Goal: Task Accomplishment & Management: Use online tool/utility

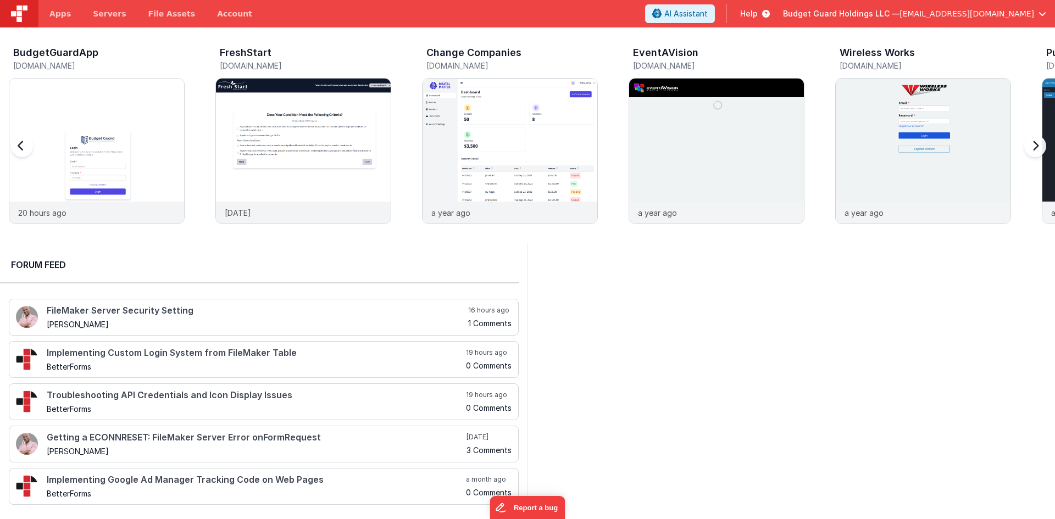
drag, startPoint x: 99, startPoint y: 138, endPoint x: 523, endPoint y: 4, distance: 444.2
click at [99, 137] on img at bounding box center [96, 166] width 175 height 175
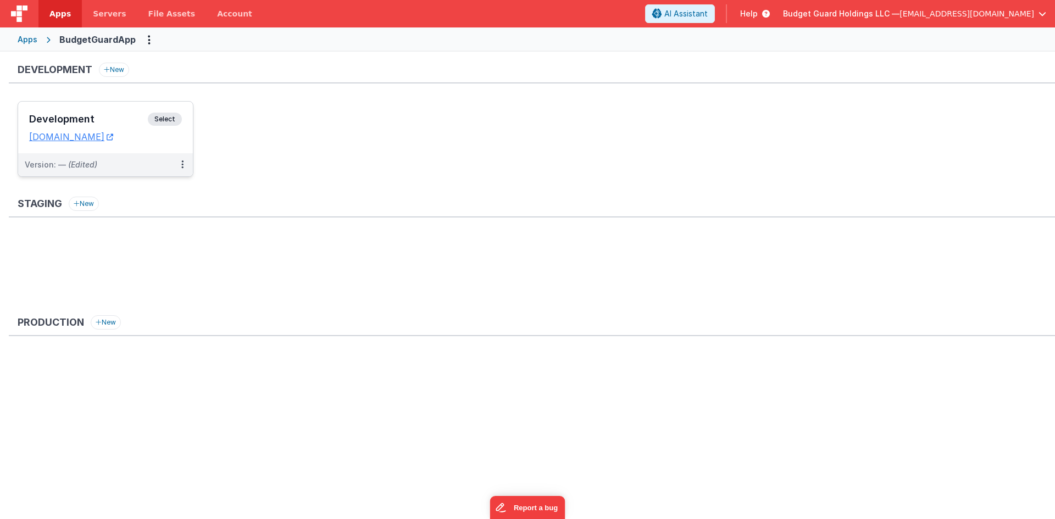
click at [96, 120] on h3 "Development" at bounding box center [88, 119] width 119 height 11
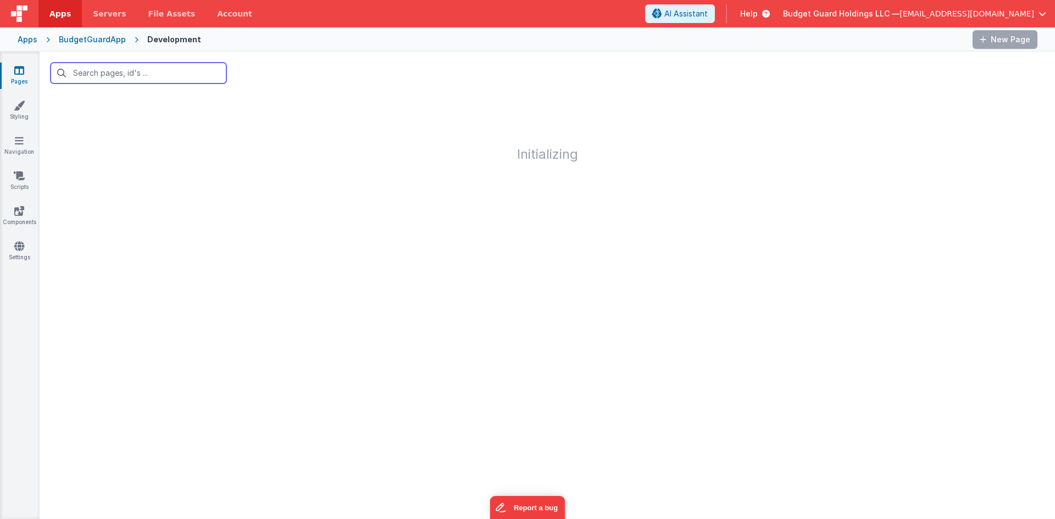
click at [138, 77] on input "text" at bounding box center [139, 73] width 176 height 21
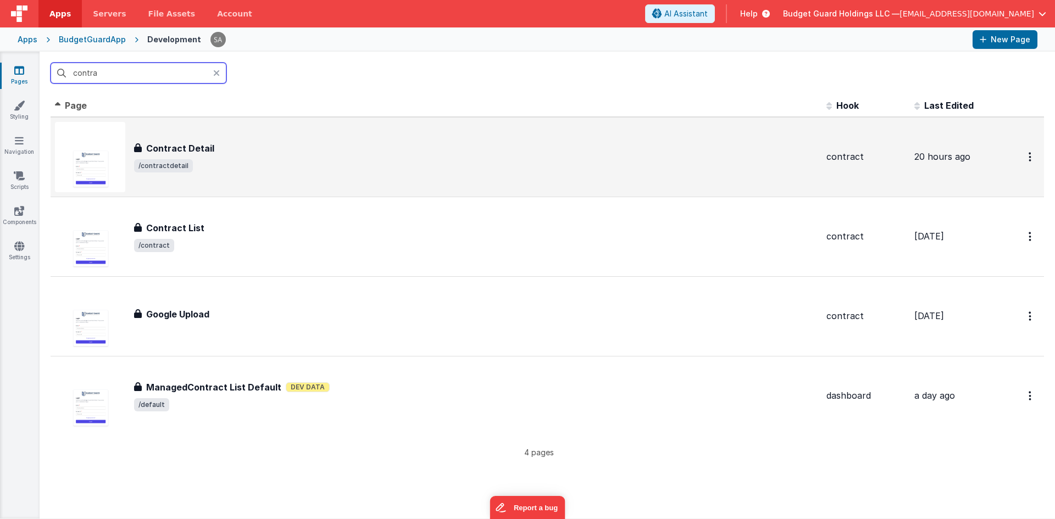
type input "contra"
click at [299, 164] on span "/contractdetail" at bounding box center [476, 165] width 684 height 13
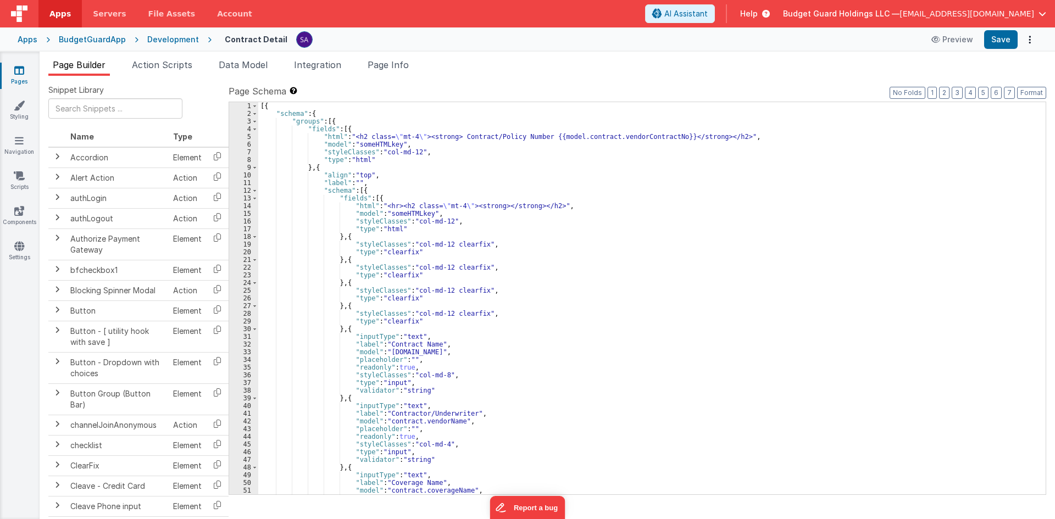
click at [640, 250] on div "[{ "schema" : { "groups" : [{ "fields" : [{ "html" : "<h2 class= \" mt-4 \" ><s…" at bounding box center [647, 306] width 779 height 408
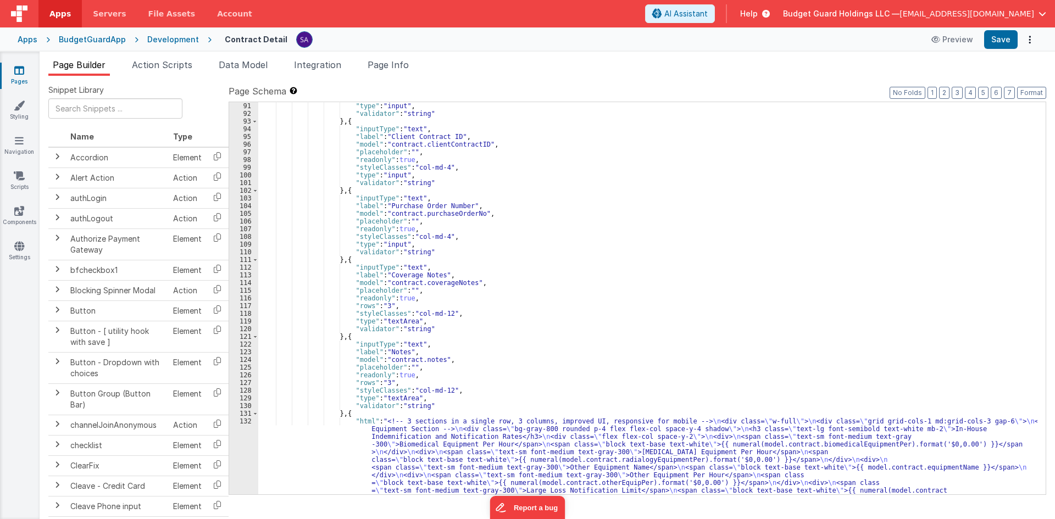
scroll to position [890, 0]
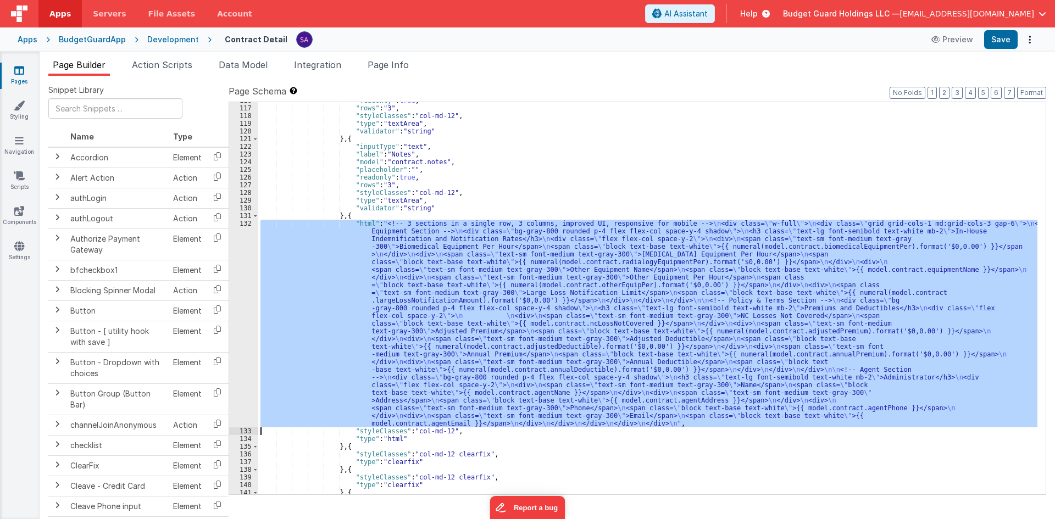
click at [237, 254] on div "132" at bounding box center [243, 324] width 29 height 208
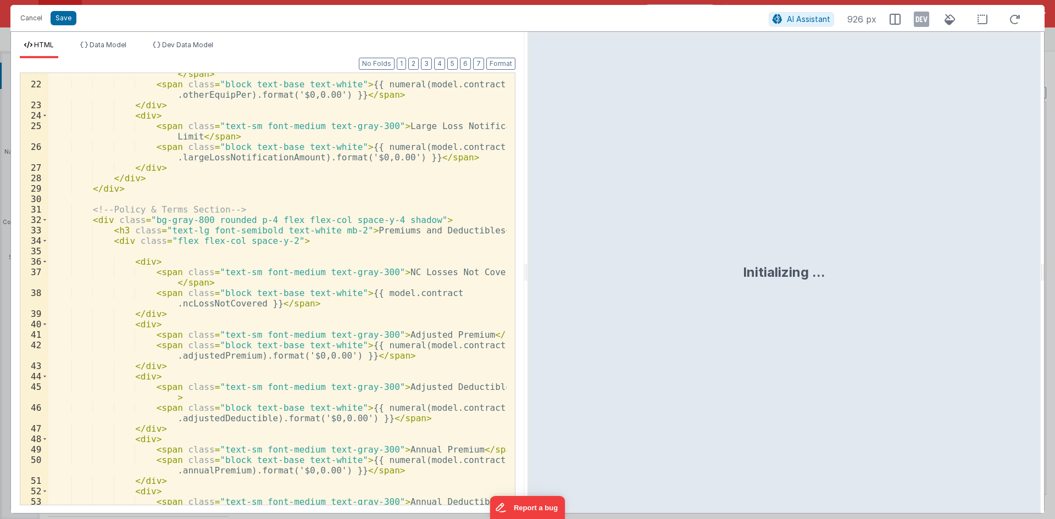
scroll to position [330, 0]
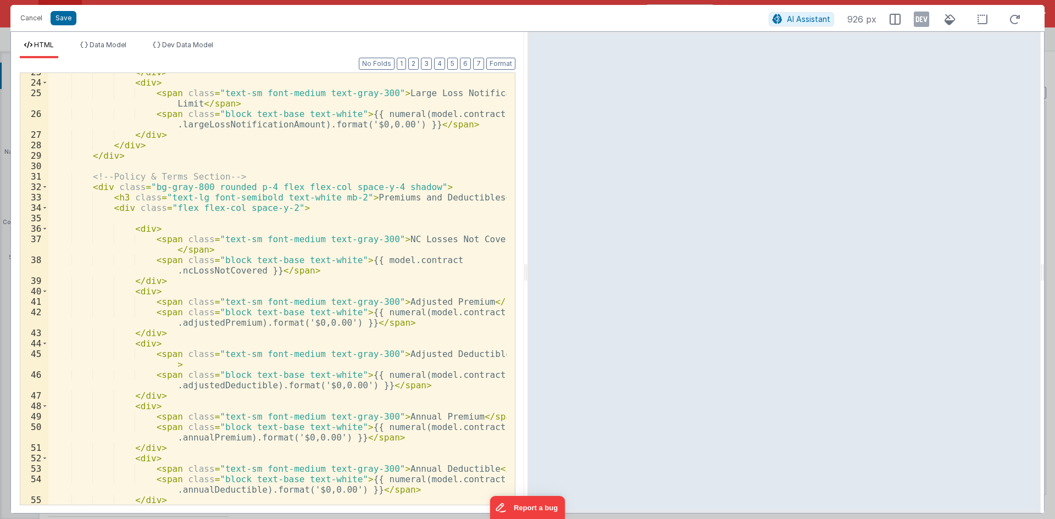
click at [139, 228] on div "</ div > < div > < span class = "text-sm font-medium text-gray-300" > Large Los…" at bounding box center [277, 293] width 458 height 453
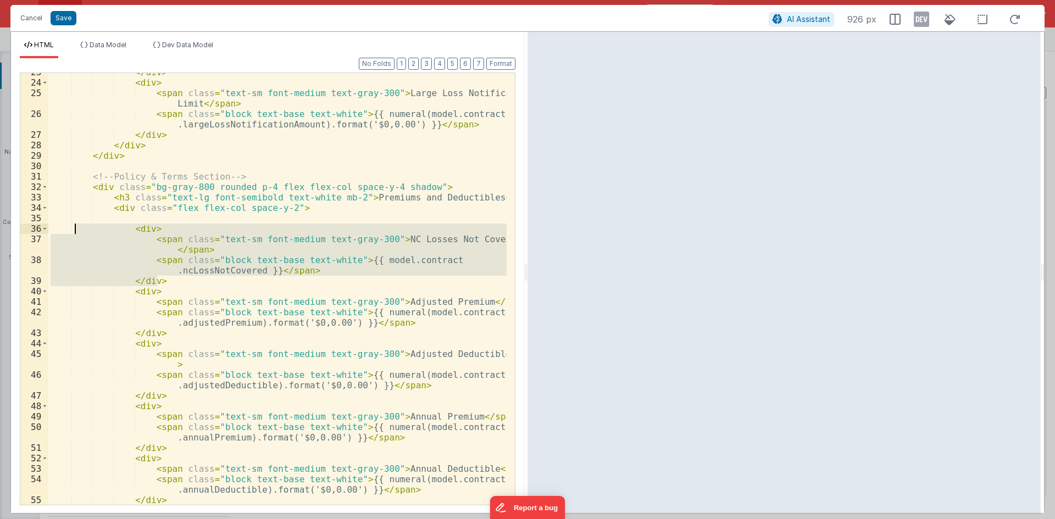
drag, startPoint x: 151, startPoint y: 270, endPoint x: 73, endPoint y: 227, distance: 89.0
click at [73, 227] on div "</ div > < div > < span class = "text-sm font-medium text-gray-300" > Large Los…" at bounding box center [277, 293] width 458 height 453
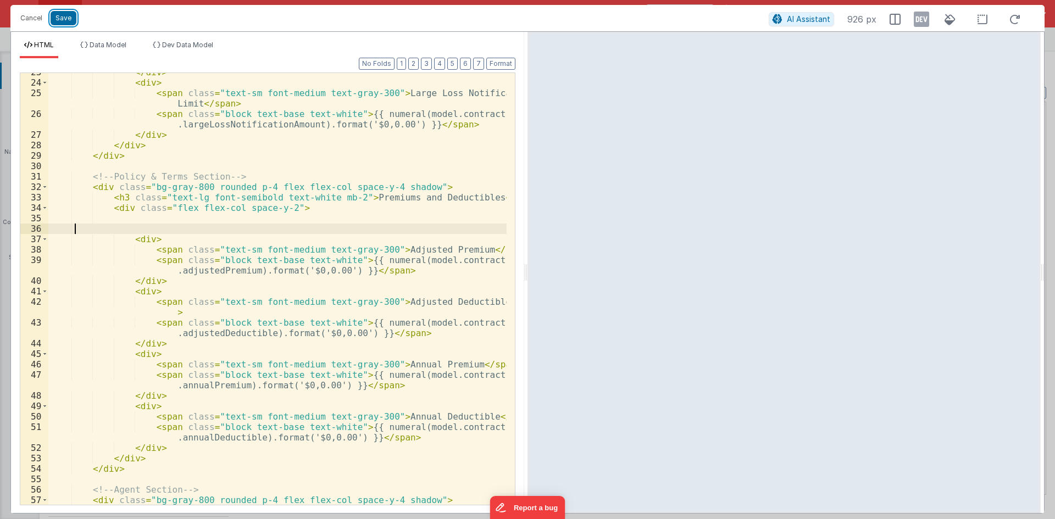
click at [71, 22] on button "Save" at bounding box center [64, 18] width 26 height 14
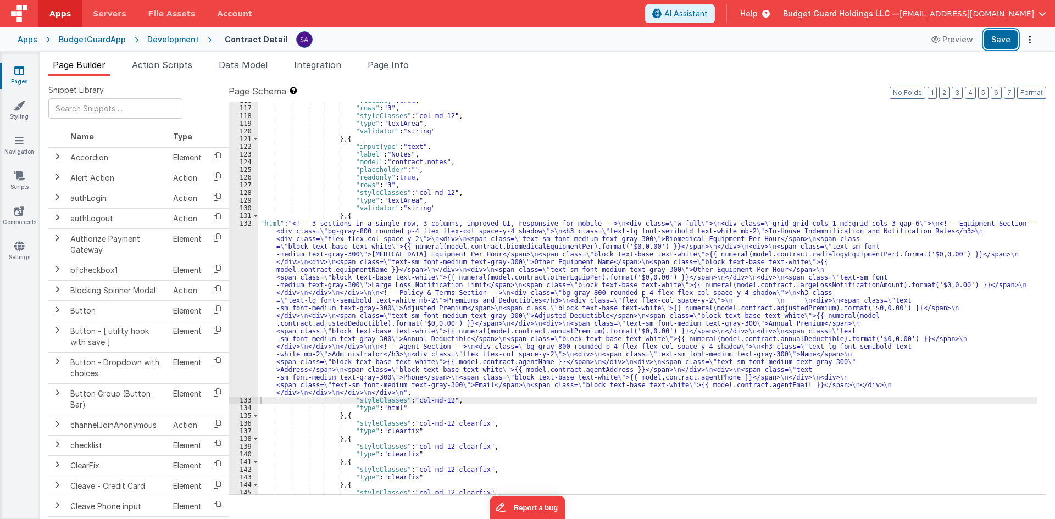
click at [1001, 37] on button "Save" at bounding box center [1001, 39] width 34 height 19
click at [277, 299] on div ""readonly" : true , "rows" : "3" , "styleClasses" : "col-md-12" , "type" : "tex…" at bounding box center [647, 301] width 779 height 408
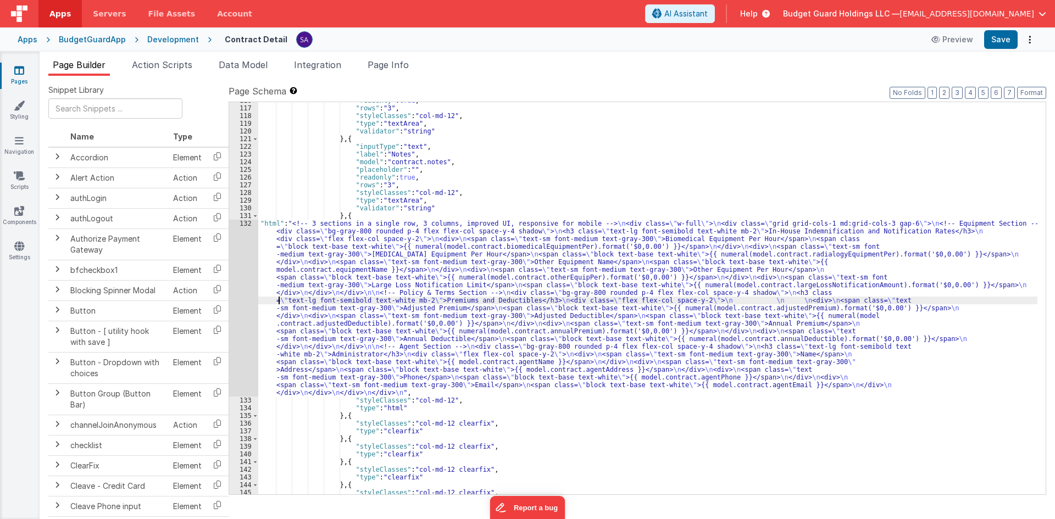
click at [231, 286] on div "132" at bounding box center [243, 308] width 29 height 177
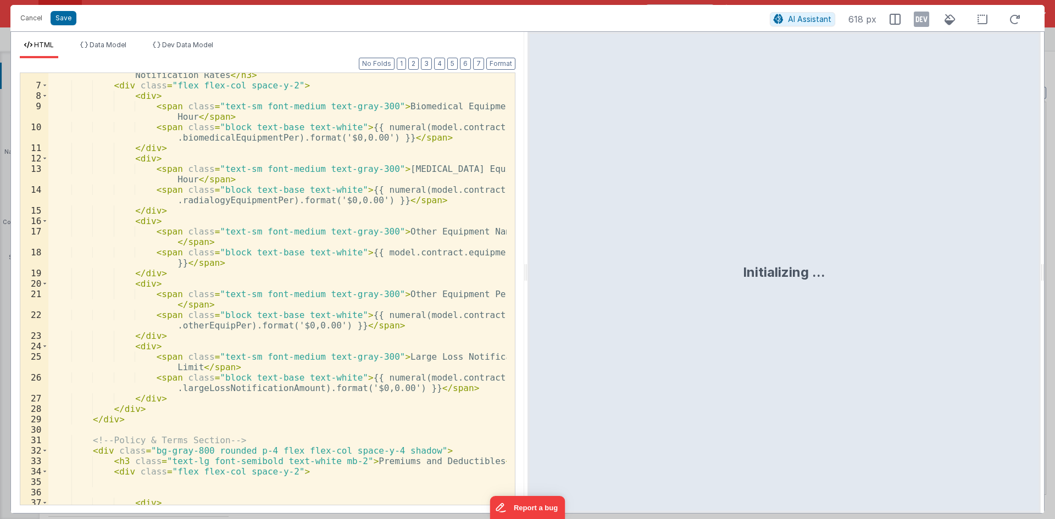
scroll to position [33, 0]
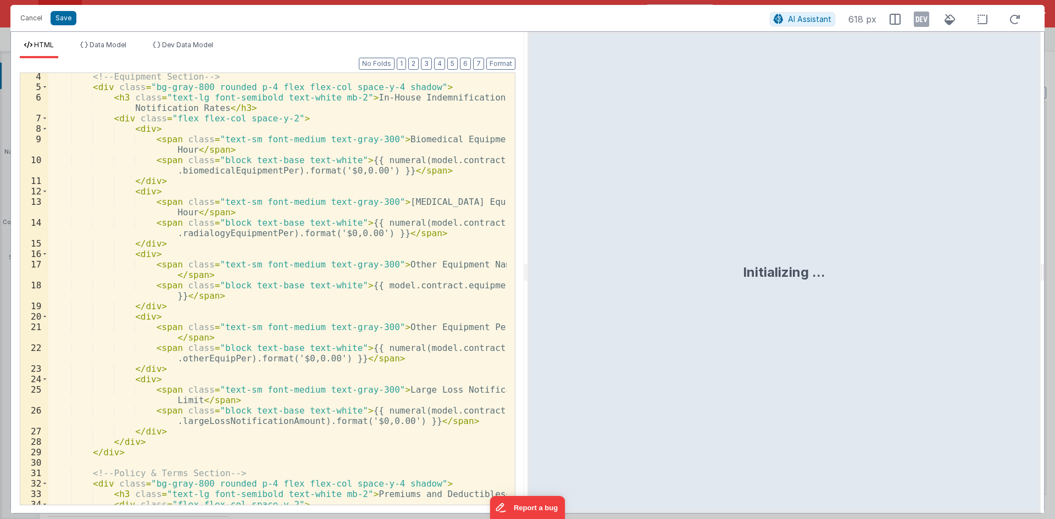
click at [403, 206] on div "<!-- Equipment Section --> < div class = "bg-gray-800 rounded p-4 flex flex-col…" at bounding box center [277, 297] width 458 height 453
click at [240, 235] on div "<!-- Equipment Section --> < div class = "bg-gray-800 rounded p-4 flex flex-col…" at bounding box center [277, 297] width 458 height 453
click at [66, 20] on button "Save" at bounding box center [64, 18] width 26 height 14
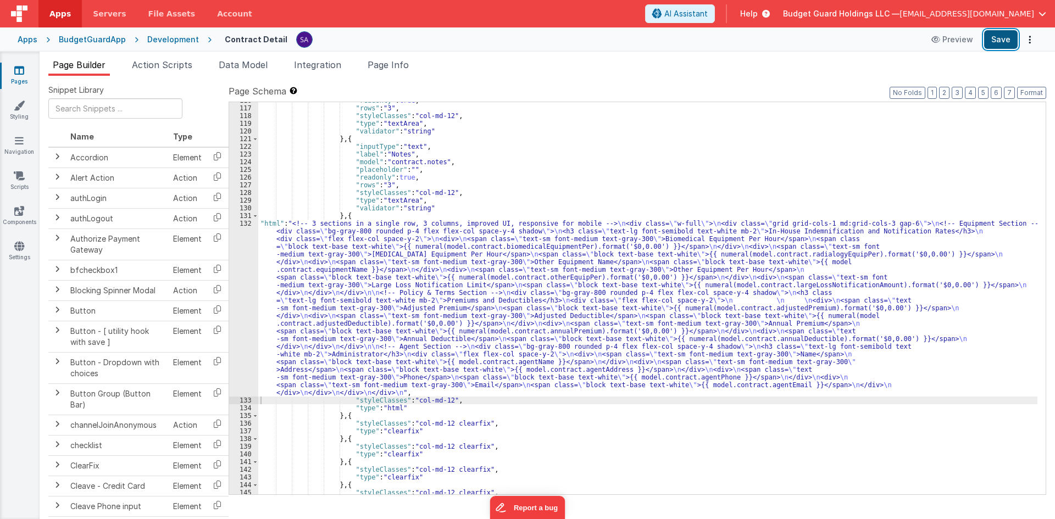
click at [998, 42] on button "Save" at bounding box center [1001, 39] width 34 height 19
click at [170, 40] on div "Development" at bounding box center [173, 39] width 52 height 11
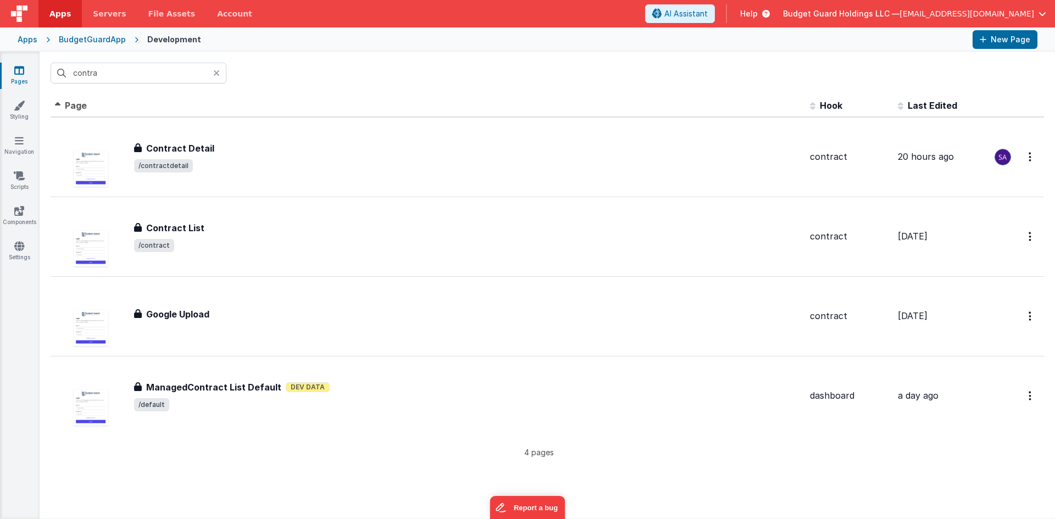
click at [24, 87] on div "Pages Styling Navigation Scripts Components Settings" at bounding box center [20, 285] width 40 height 467
click at [85, 42] on div "BudgetGuardApp" at bounding box center [92, 39] width 67 height 11
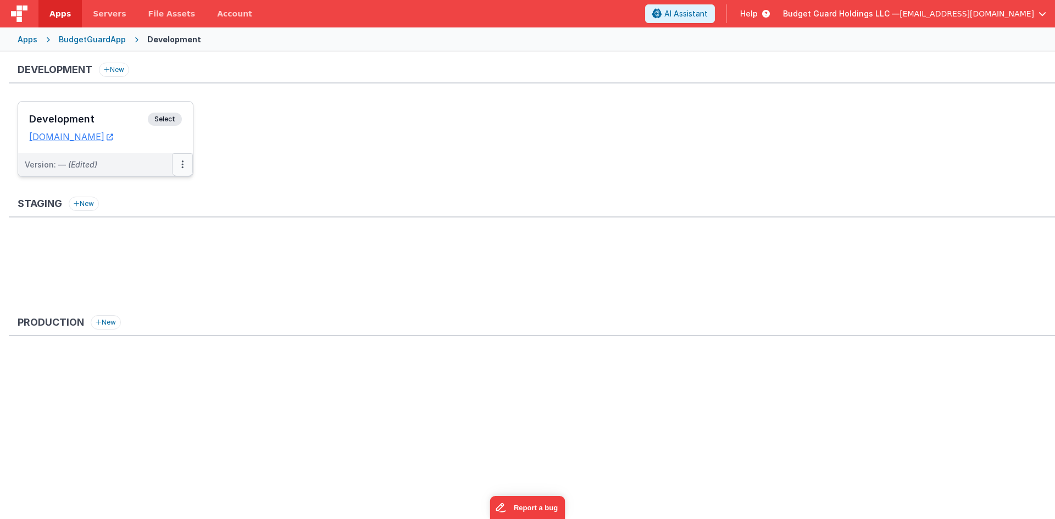
click at [181, 165] on icon at bounding box center [182, 164] width 2 height 1
click at [184, 168] on button at bounding box center [182, 164] width 21 height 23
click at [163, 196] on link "Edit" at bounding box center [144, 190] width 97 height 20
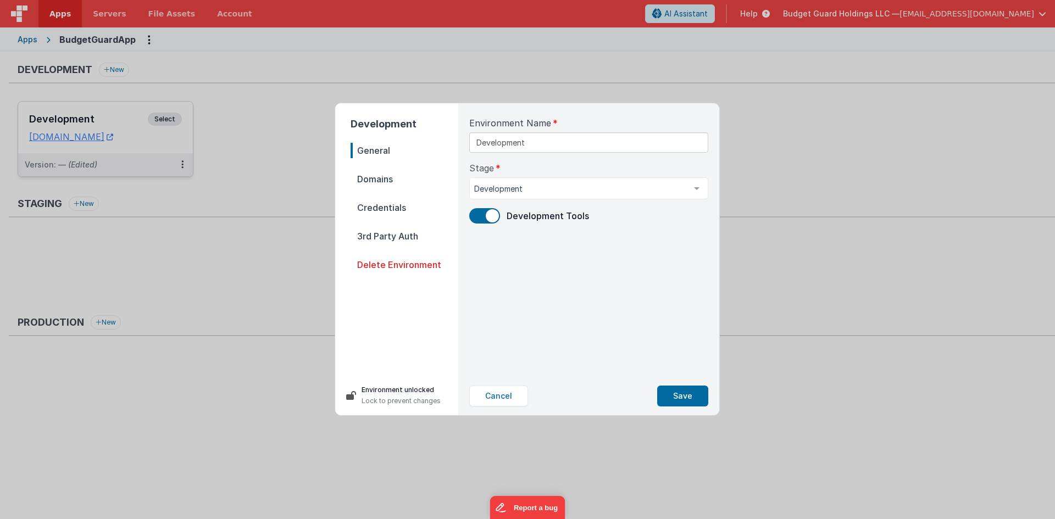
click at [393, 179] on span "Domains" at bounding box center [405, 178] width 108 height 15
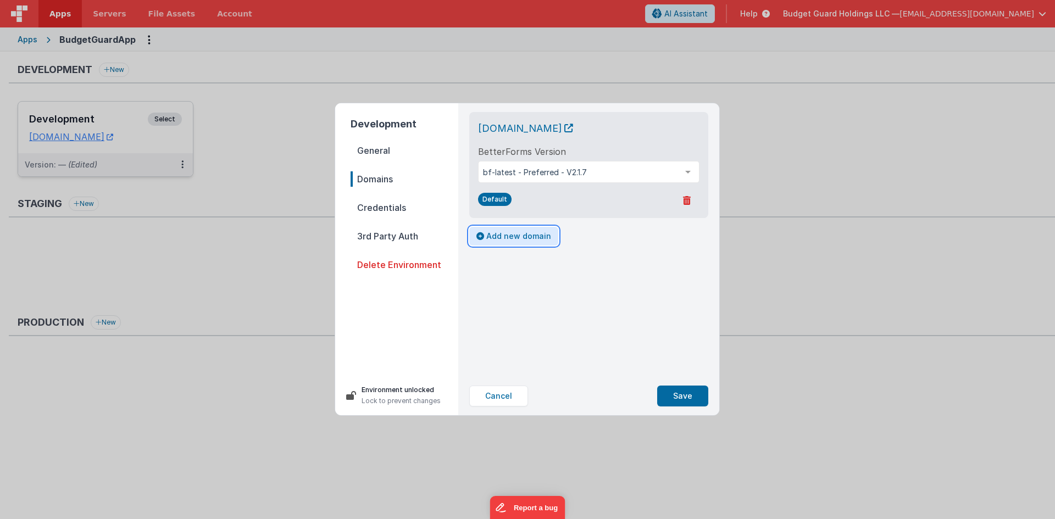
click at [526, 243] on button "Add new domain" at bounding box center [513, 236] width 89 height 19
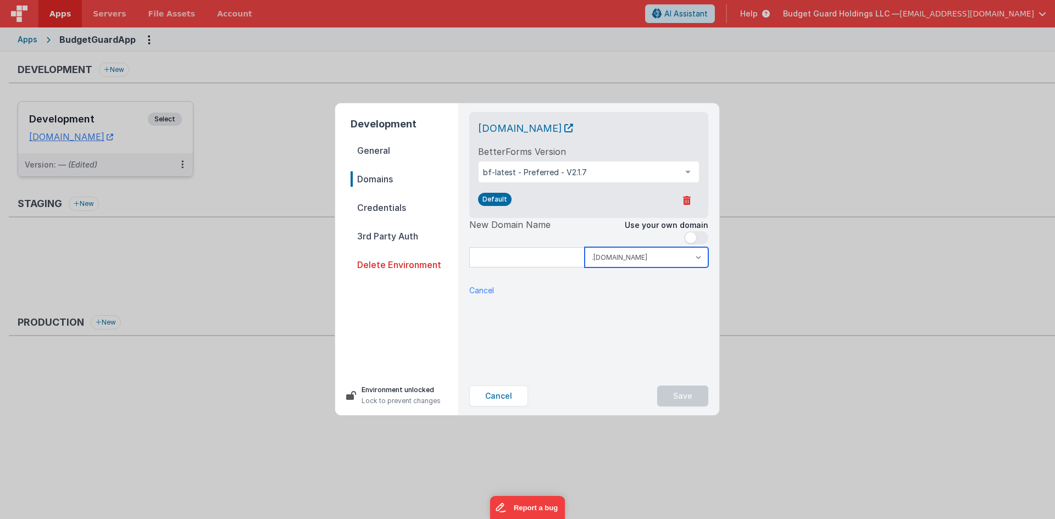
click at [607, 258] on select ".[DOMAIN_NAME] .[DOMAIN_NAME]" at bounding box center [647, 257] width 124 height 20
select select "[DOMAIN_NAME]"
click at [585, 247] on select ".[DOMAIN_NAME] .[DOMAIN_NAME]" at bounding box center [647, 257] width 124 height 20
click at [531, 255] on input at bounding box center [526, 257] width 115 height 20
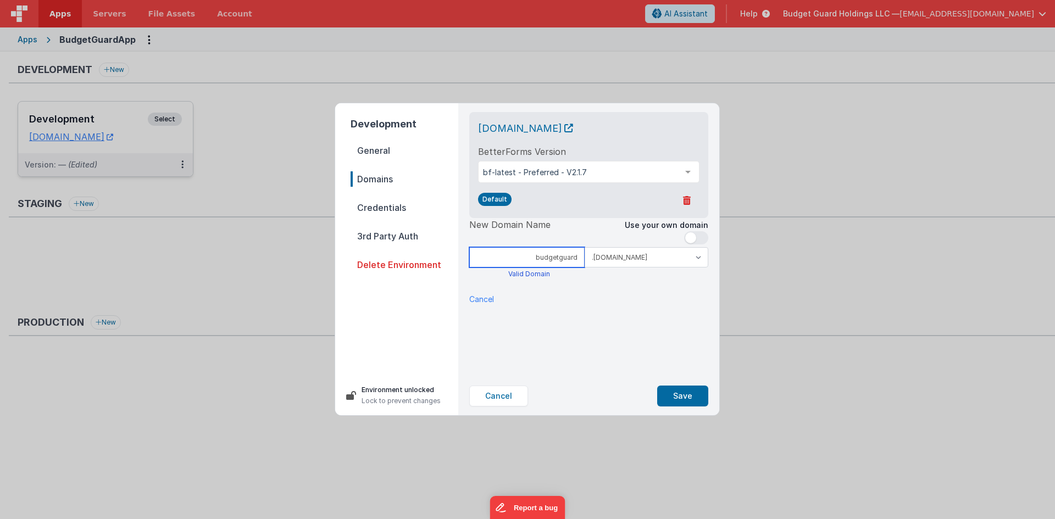
type input "budgetguard"
click at [587, 234] on span "New Domain Name" at bounding box center [546, 231] width 155 height 26
click at [633, 300] on div "Cancel DNS Checker" at bounding box center [588, 299] width 239 height 12
click at [530, 274] on div "Valid Domain" at bounding box center [529, 274] width 120 height 9
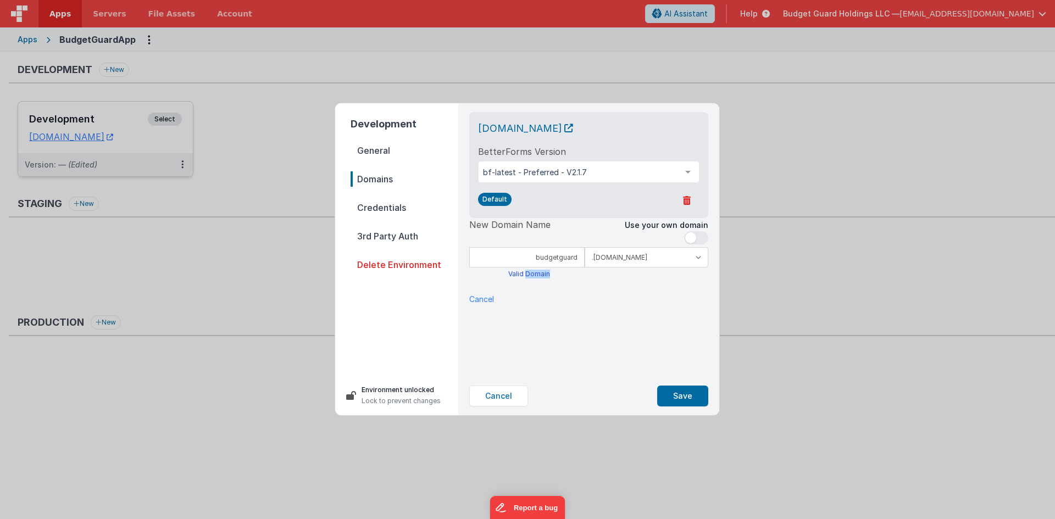
click at [579, 281] on div "New Domain Name Use your own domain budgetguard .[DOMAIN_NAME] .[DOMAIN_NAME] V…" at bounding box center [588, 252] width 239 height 69
click at [639, 295] on div "Cancel DNS Checker" at bounding box center [588, 299] width 239 height 12
click at [671, 388] on button "Save" at bounding box center [682, 396] width 51 height 21
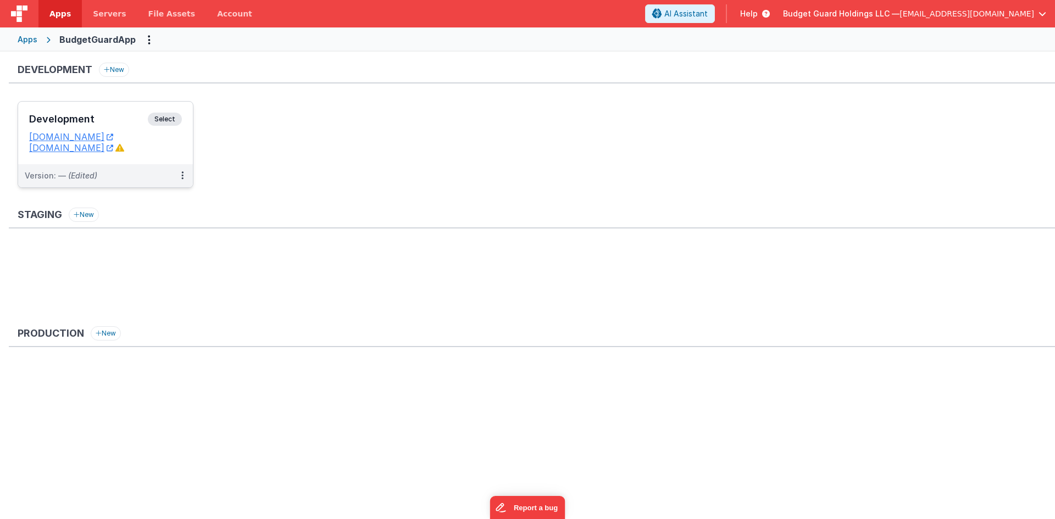
click at [292, 145] on ul "Development Select URLs [DOMAIN_NAME] [DOMAIN_NAME] Version: — (Edited)" at bounding box center [536, 150] width 1037 height 98
drag, startPoint x: 20, startPoint y: 145, endPoint x: 157, endPoint y: 155, distance: 137.2
click at [157, 155] on div "Development Select URLs [DOMAIN_NAME] [DOMAIN_NAME]" at bounding box center [105, 133] width 175 height 63
click at [68, 148] on link "[DOMAIN_NAME]" at bounding box center [71, 147] width 84 height 11
click at [112, 115] on h3 "Development" at bounding box center [88, 119] width 119 height 11
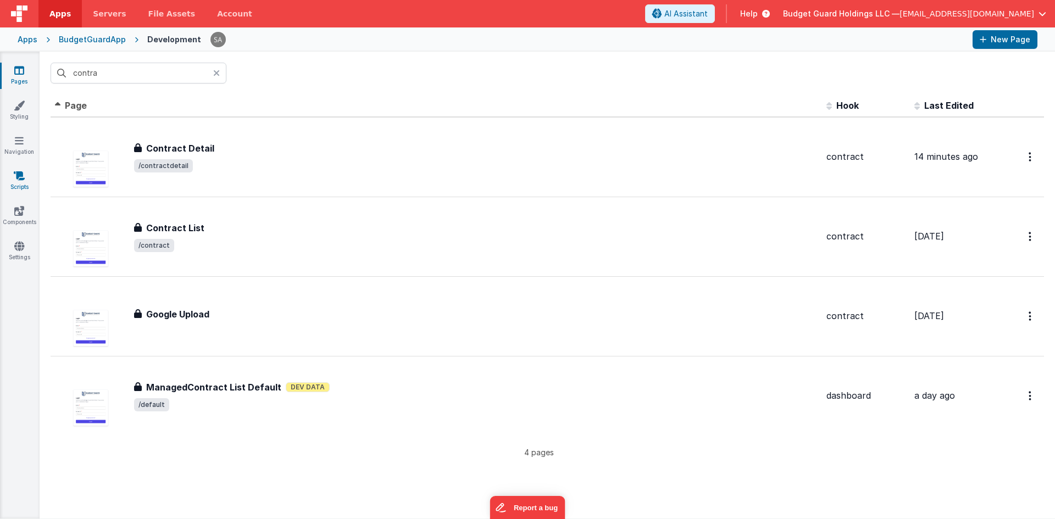
click at [22, 185] on link "Scripts" at bounding box center [19, 181] width 40 height 22
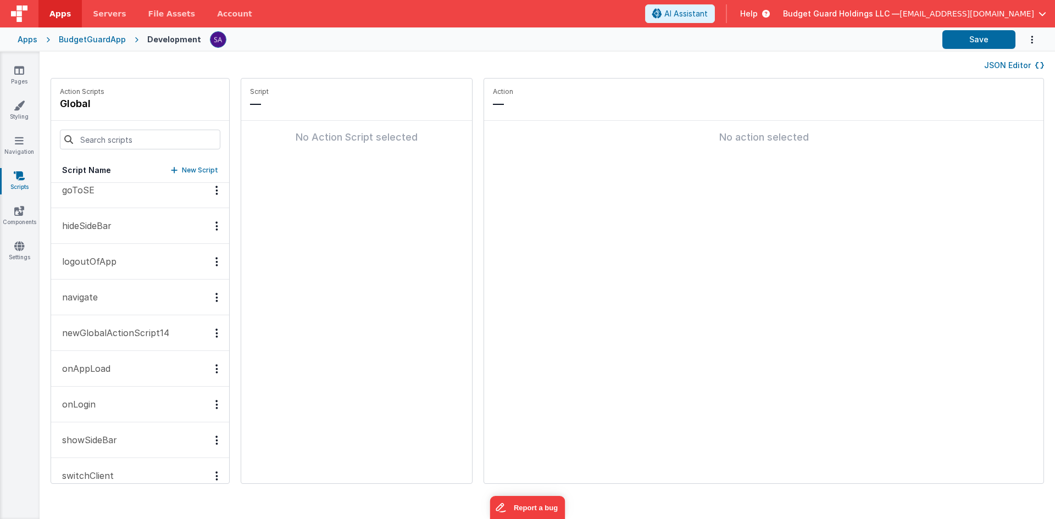
scroll to position [315, 0]
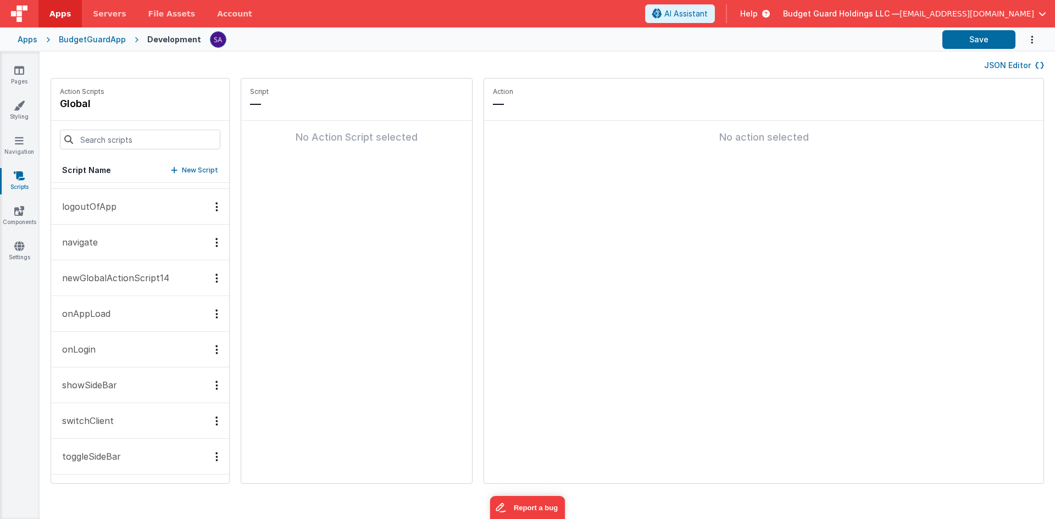
click at [114, 348] on button "onLogin" at bounding box center [140, 350] width 178 height 36
click at [289, 152] on p "Add action" at bounding box center [294, 146] width 41 height 13
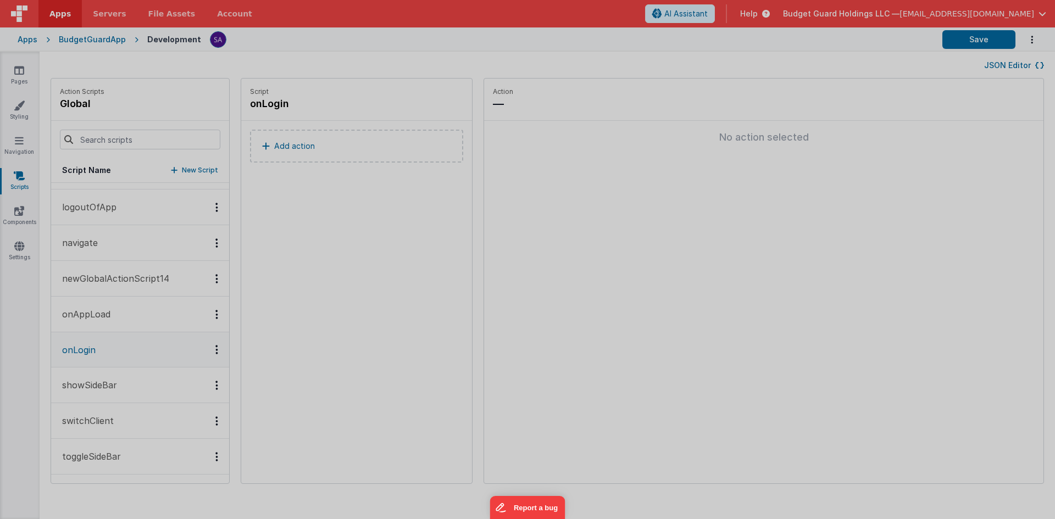
click at [323, 260] on div "Select New Action Function - Runs JavaScript Clipboard - copy model field runUt…" at bounding box center [527, 259] width 1055 height 519
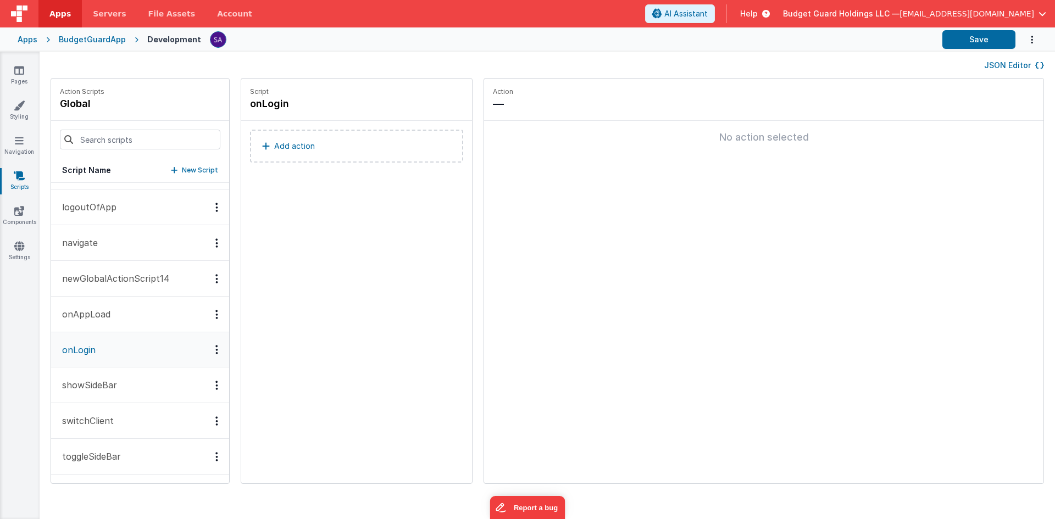
click at [122, 420] on button "switchClient" at bounding box center [140, 421] width 178 height 36
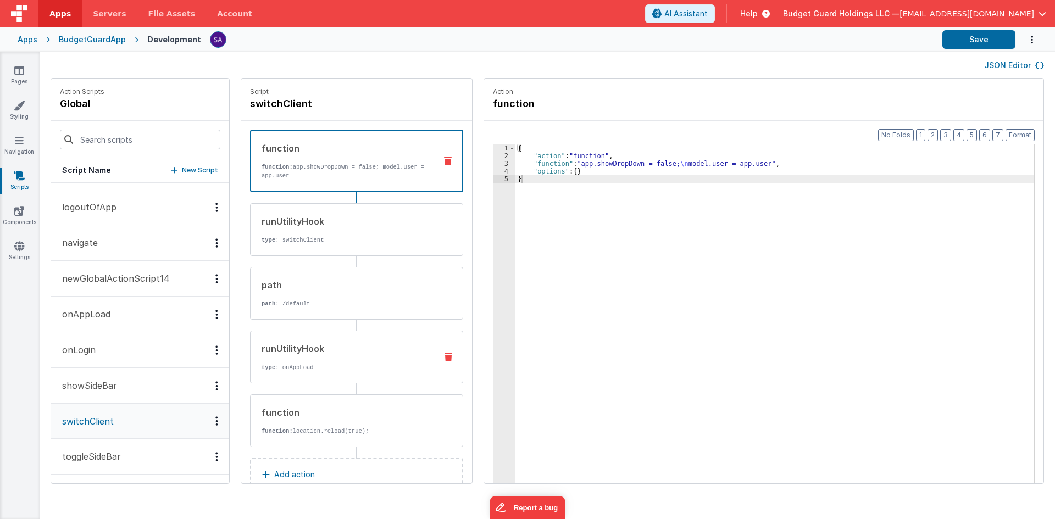
click at [290, 371] on div "runUtilityHook type : onAppLoad" at bounding box center [356, 357] width 213 height 53
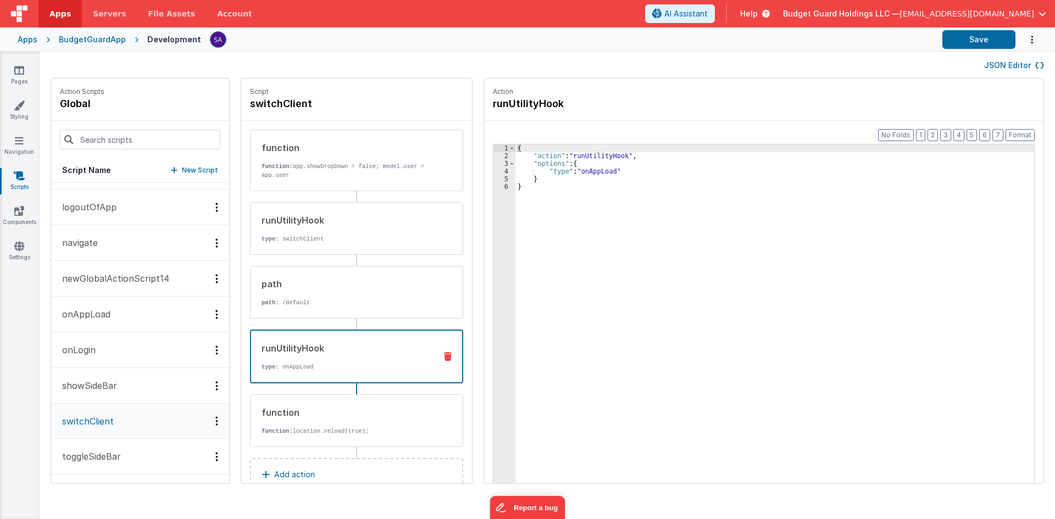
click at [589, 289] on div "{ "action" : "runUtilityHook" , "options" : { "type" : "onAppLoad" } }" at bounding box center [779, 339] width 529 height 388
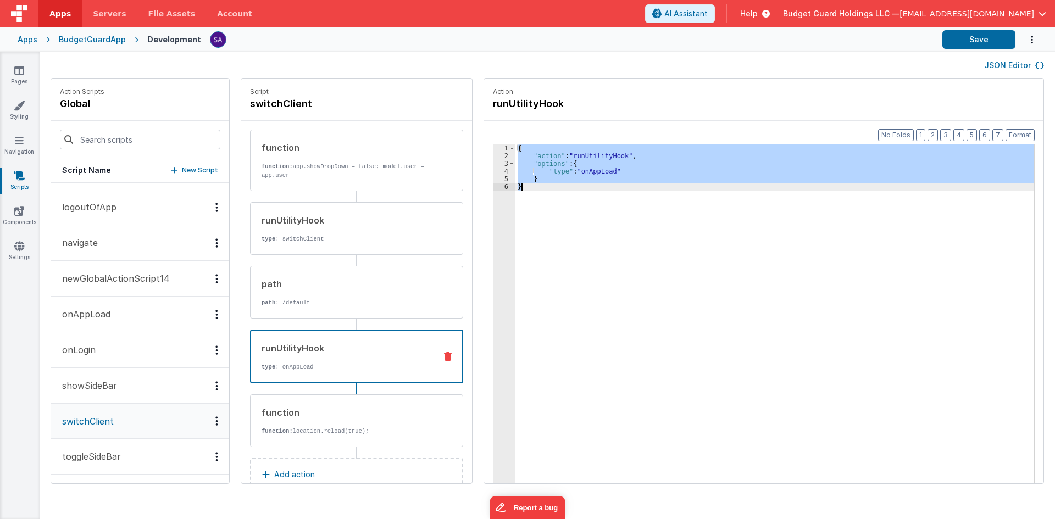
click at [102, 346] on button "onLogin" at bounding box center [140, 350] width 178 height 36
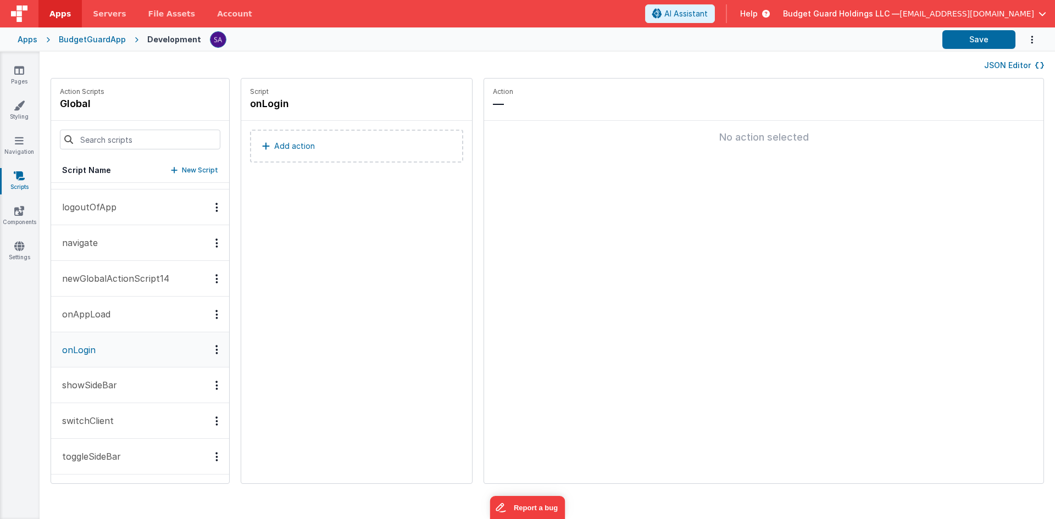
click at [280, 155] on button "Add action" at bounding box center [356, 146] width 213 height 33
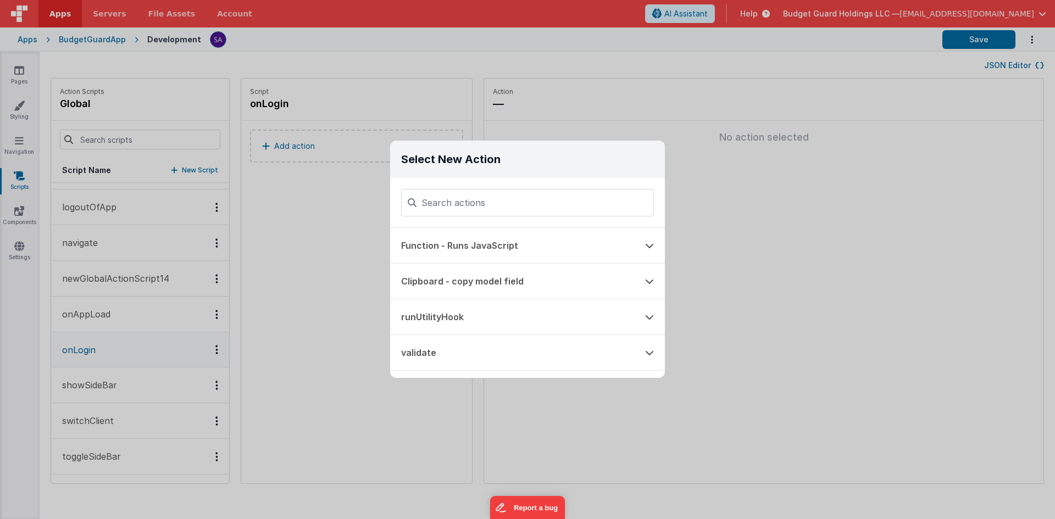
click at [432, 199] on input at bounding box center [527, 202] width 253 height 27
type input "{ "action": "runUtilityHook", "options": { "type": "onAppLoad" } }"
click at [448, 251] on button "Function - Runs JavaScript" at bounding box center [512, 245] width 244 height 35
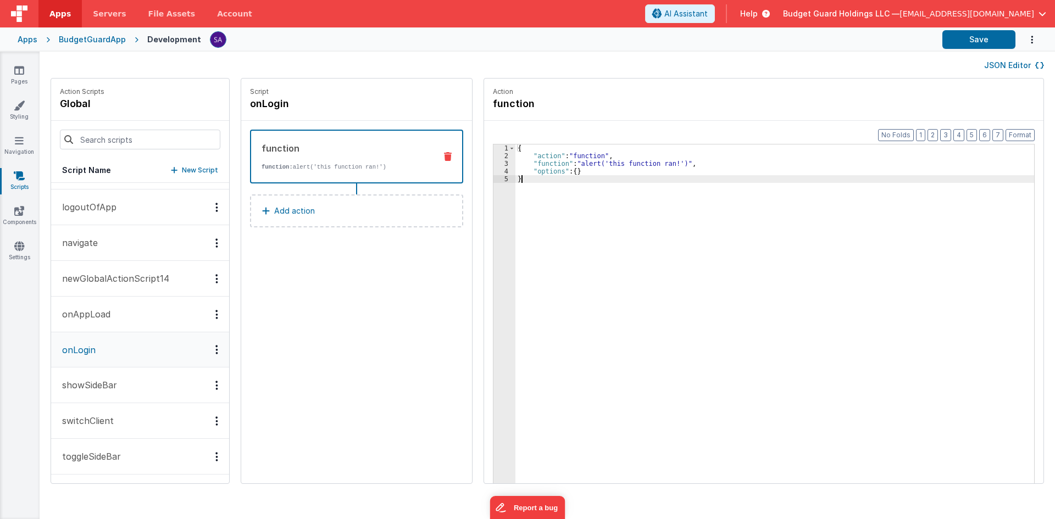
click at [548, 197] on div "{ "action" : "function" , "function" : "alert('this function ran!')" , "options…" at bounding box center [779, 339] width 529 height 388
click at [428, 249] on div "Script onLogin runUtilityHook type : onAppLoad Add action" at bounding box center [356, 281] width 231 height 405
click at [965, 37] on button "Save" at bounding box center [978, 39] width 73 height 19
click at [972, 44] on button "Save" at bounding box center [978, 39] width 73 height 19
click at [981, 43] on button "Save" at bounding box center [978, 39] width 73 height 19
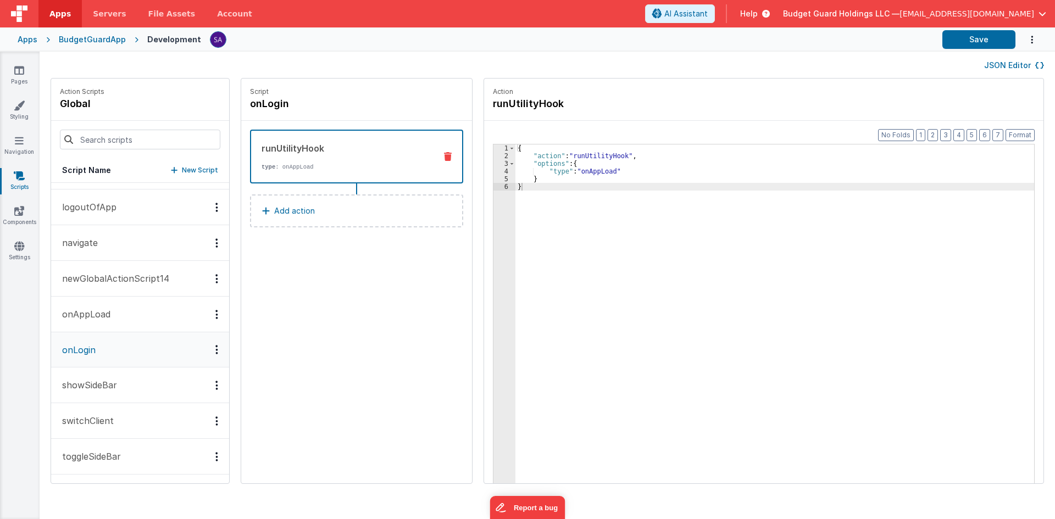
click at [575, 203] on div "{ "action" : "runUtilityHook" , "options" : { "type" : "onAppLoad" } }" at bounding box center [779, 339] width 529 height 388
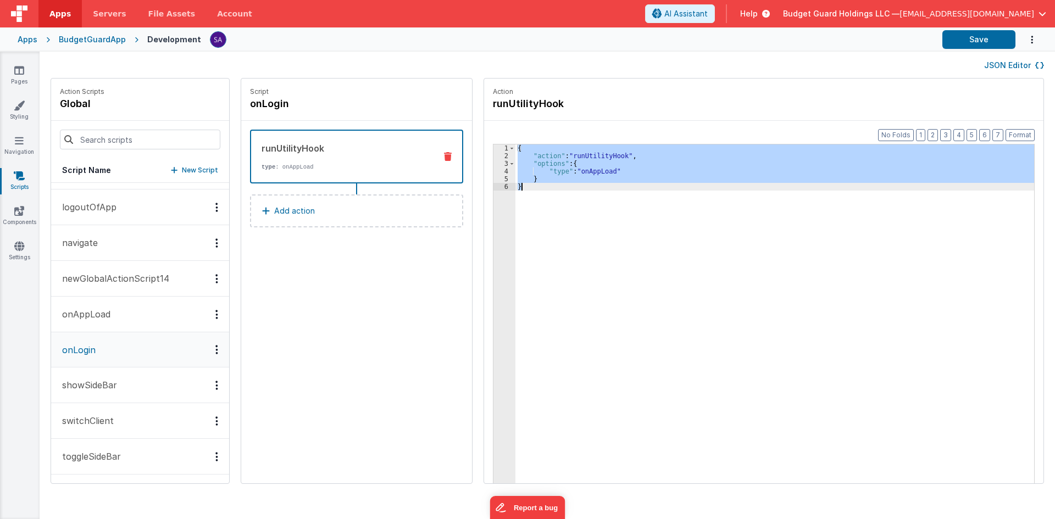
click at [423, 276] on div "Script onLogin runUtilityHook type : onAppLoad Add action" at bounding box center [356, 281] width 231 height 405
click at [444, 160] on icon at bounding box center [448, 156] width 8 height 9
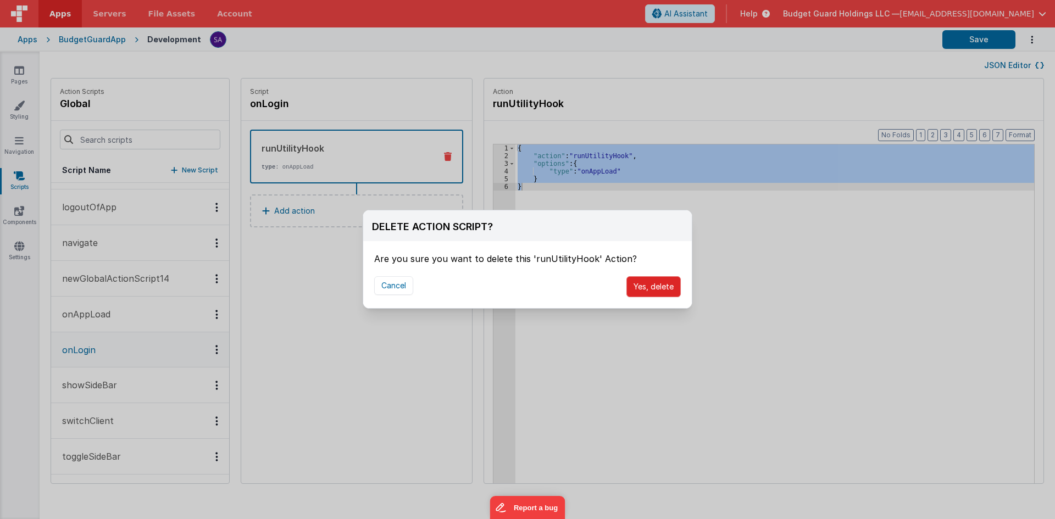
click at [637, 278] on button "Yes, delete" at bounding box center [653, 286] width 54 height 21
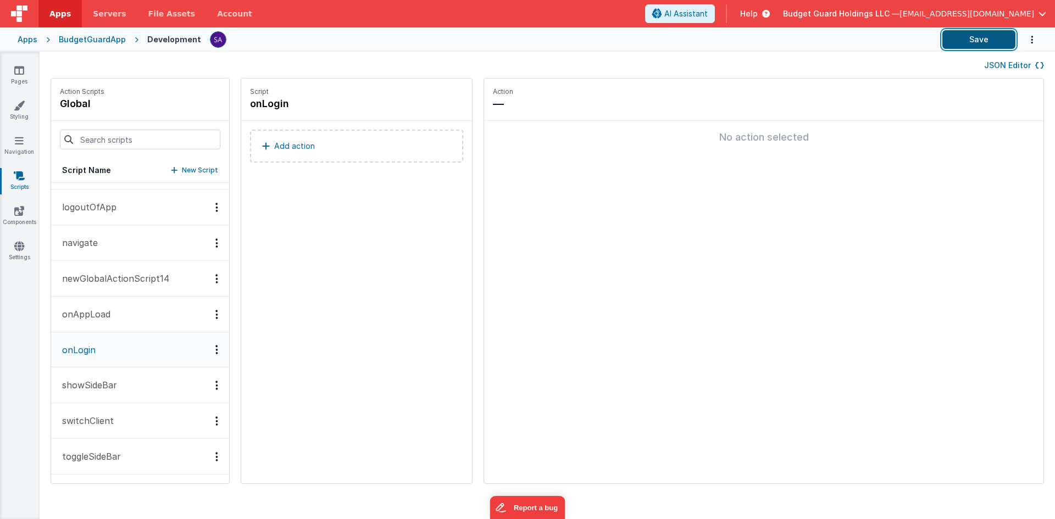
click at [989, 43] on button "Save" at bounding box center [978, 39] width 73 height 19
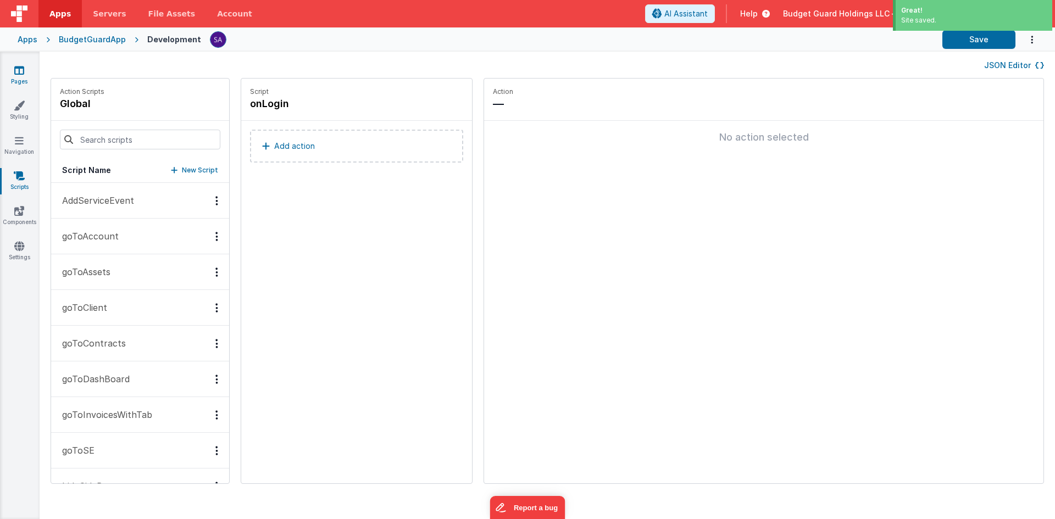
click at [20, 80] on link "Pages" at bounding box center [19, 76] width 40 height 22
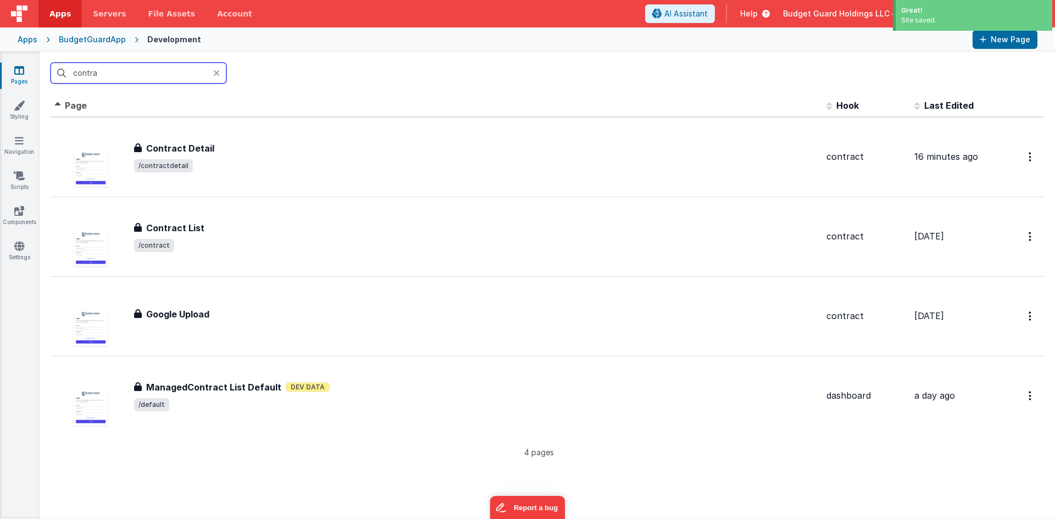
click at [107, 77] on input "contra" at bounding box center [139, 73] width 176 height 21
drag, startPoint x: 111, startPoint y: 75, endPoint x: 55, endPoint y: 77, distance: 56.1
click at [55, 77] on input "contra" at bounding box center [139, 73] width 176 height 21
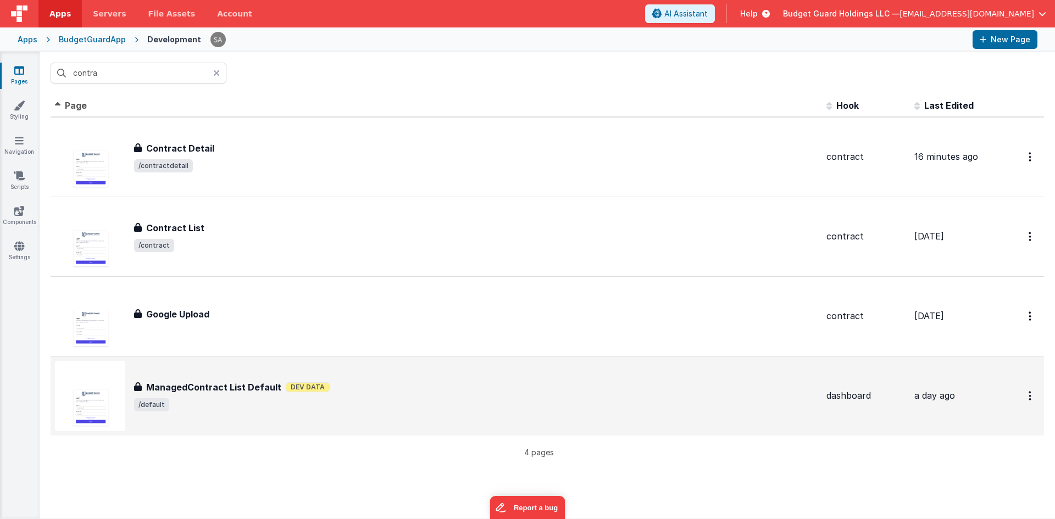
click at [243, 372] on div "ManagedContract List Default ManagedContract List Default Dev Data /default" at bounding box center [436, 396] width 763 height 70
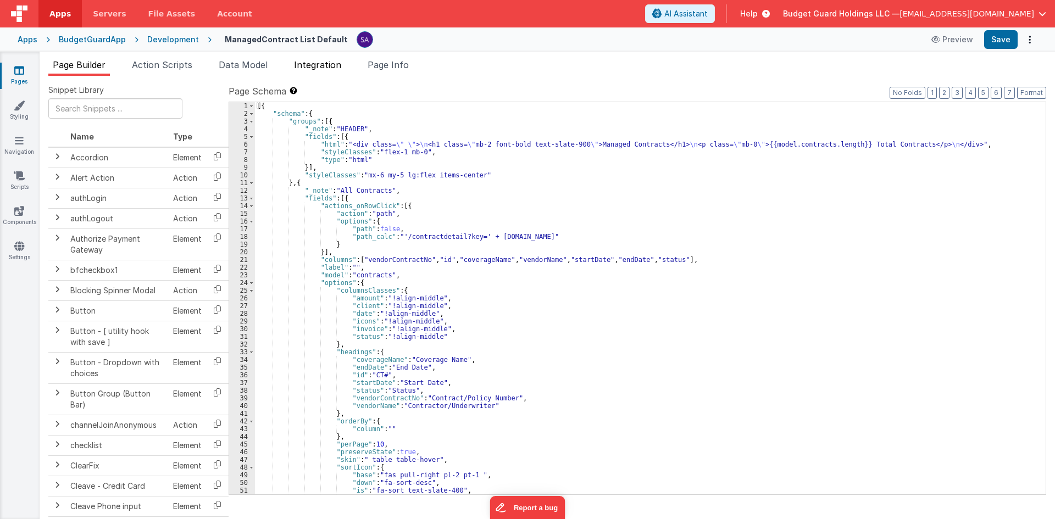
click at [310, 65] on span "Integration" at bounding box center [317, 64] width 47 height 11
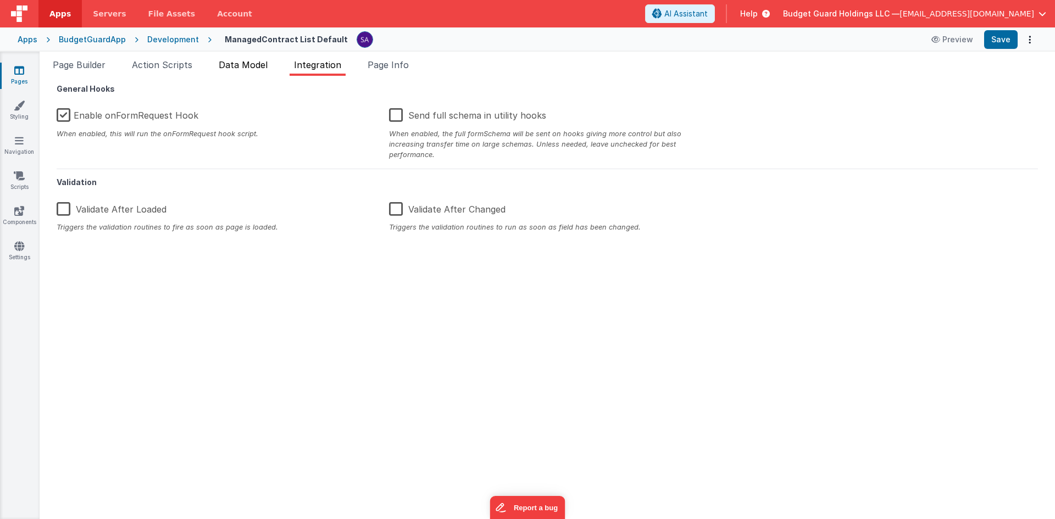
click at [254, 66] on span "Data Model" at bounding box center [243, 64] width 49 height 11
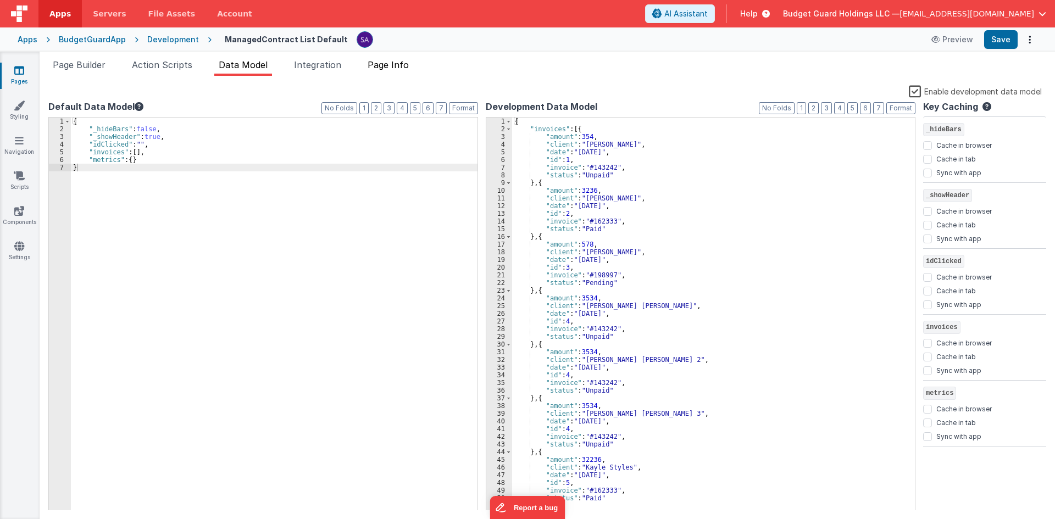
click at [404, 64] on span "Page Info" at bounding box center [388, 64] width 41 height 11
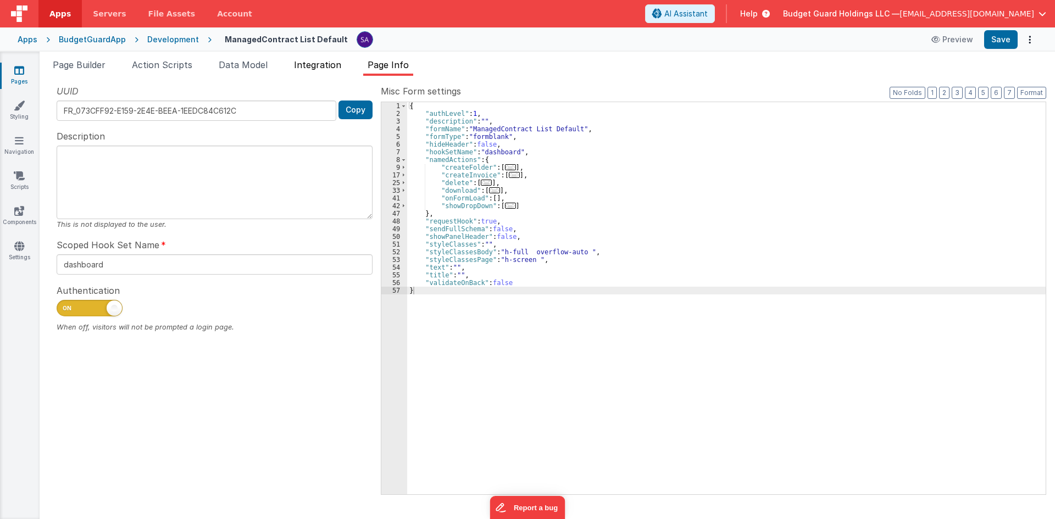
click at [341, 67] on span "Integration" at bounding box center [317, 64] width 47 height 11
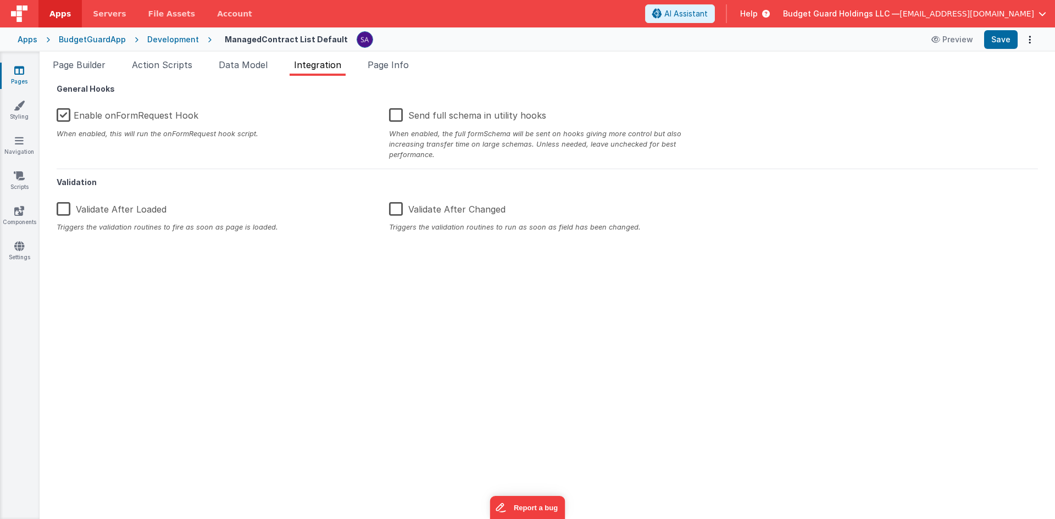
click at [513, 64] on ul "Page Builder Action Scripts Data Model Integration Page Info" at bounding box center [547, 67] width 1015 height 18
click at [155, 65] on span "Action Scripts" at bounding box center [162, 64] width 60 height 11
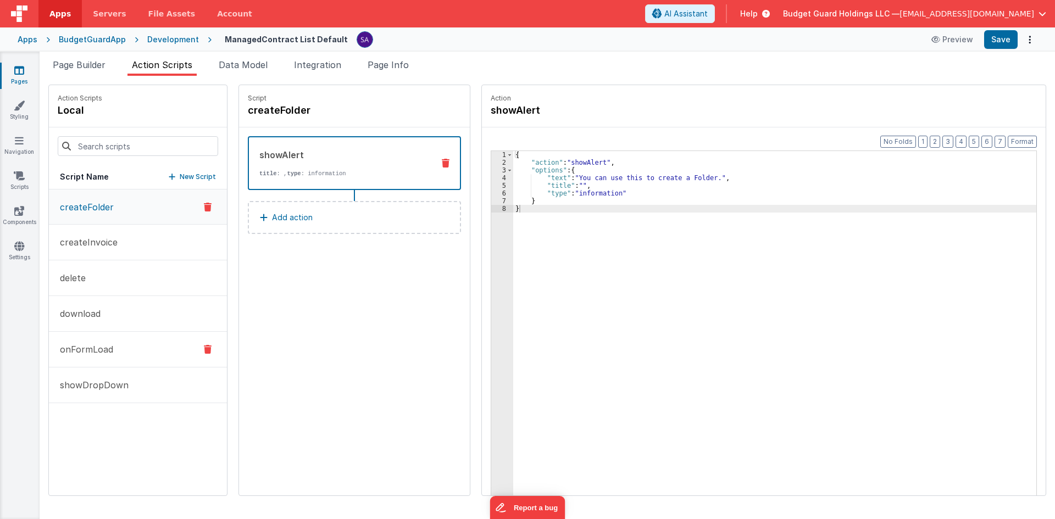
click at [133, 345] on button "onFormLoad" at bounding box center [138, 350] width 178 height 36
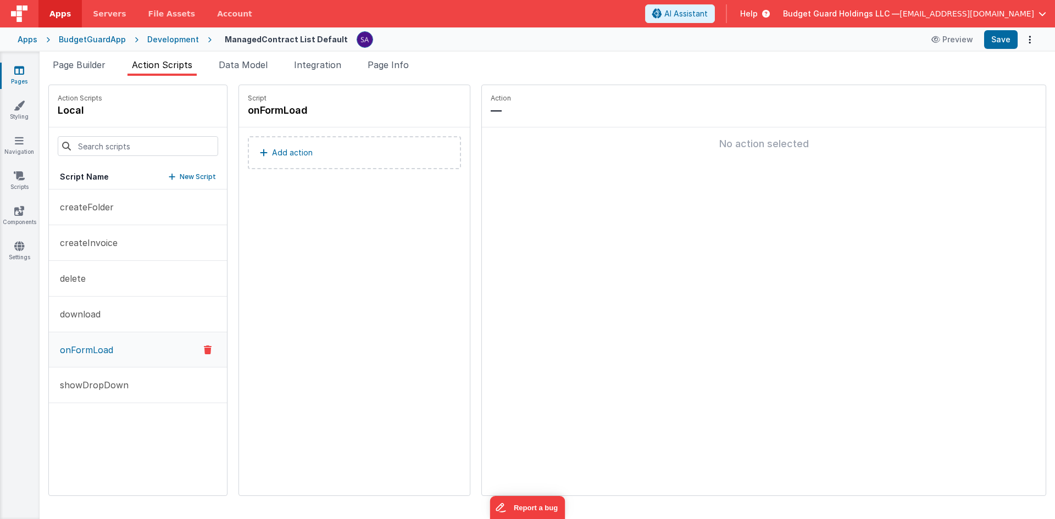
click at [295, 159] on button "Add action" at bounding box center [354, 152] width 213 height 33
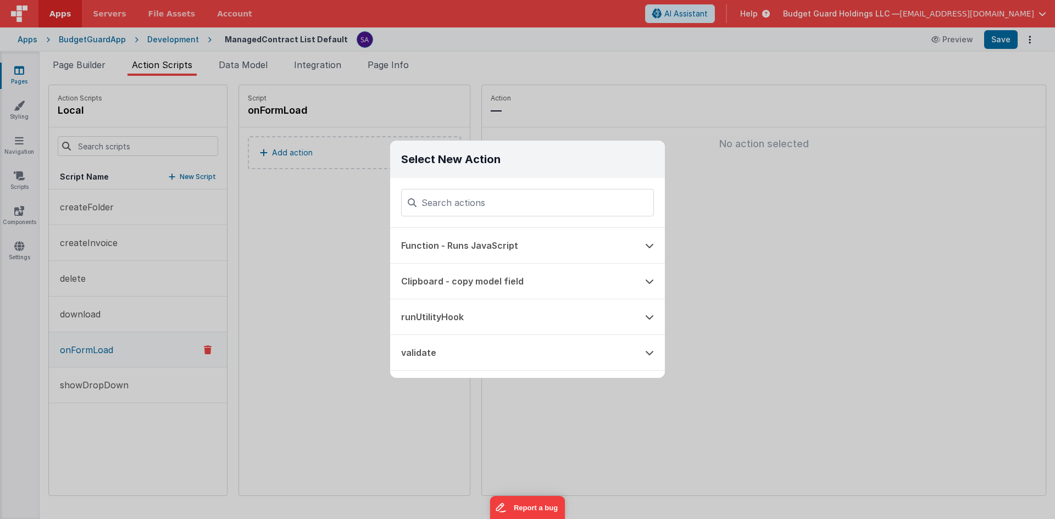
click at [552, 203] on input at bounding box center [527, 202] width 253 height 27
click at [518, 229] on button "Function - Runs JavaScript" at bounding box center [512, 245] width 244 height 35
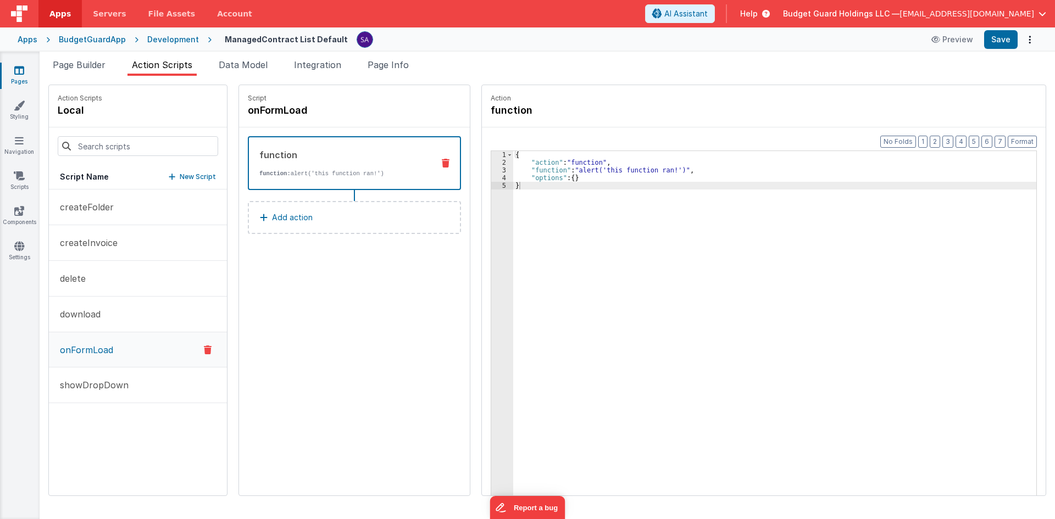
click at [680, 186] on div "{ "action" : "function" , "function" : "alert('this function ran!')" , "options…" at bounding box center [780, 348] width 534 height 394
click at [1005, 40] on button "Save" at bounding box center [1001, 39] width 34 height 19
click at [376, 282] on div "Script onFormLoad runUtilityHook type : onAppLoad Add action" at bounding box center [354, 290] width 231 height 410
drag, startPoint x: 1001, startPoint y: 42, endPoint x: 1007, endPoint y: 42, distance: 6.1
click at [1001, 42] on button "Save" at bounding box center [1001, 39] width 34 height 19
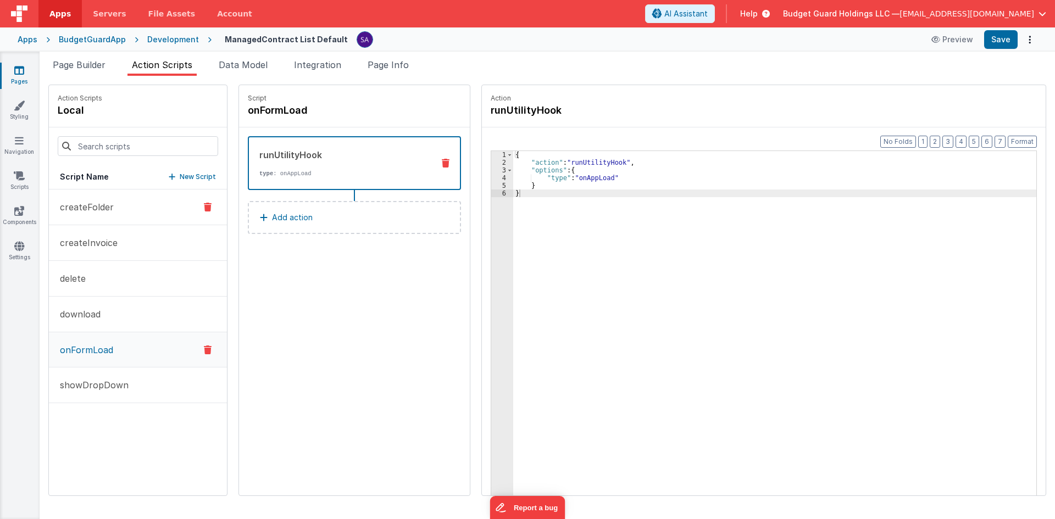
click at [131, 203] on button "createFolder" at bounding box center [138, 208] width 178 height 36
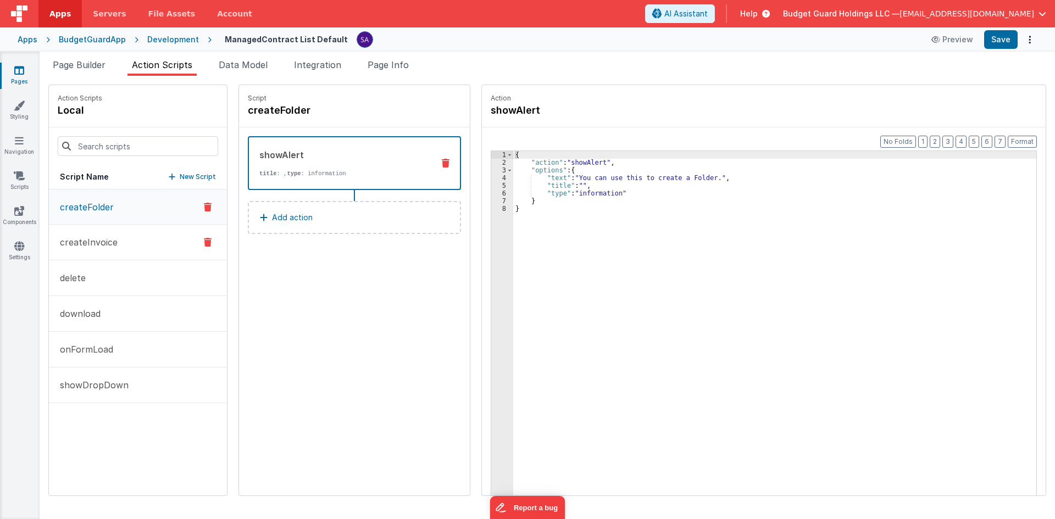
click at [115, 235] on button "createInvoice" at bounding box center [138, 243] width 178 height 36
click at [105, 269] on button "delete" at bounding box center [138, 278] width 178 height 36
click at [13, 211] on link "Components" at bounding box center [19, 216] width 40 height 22
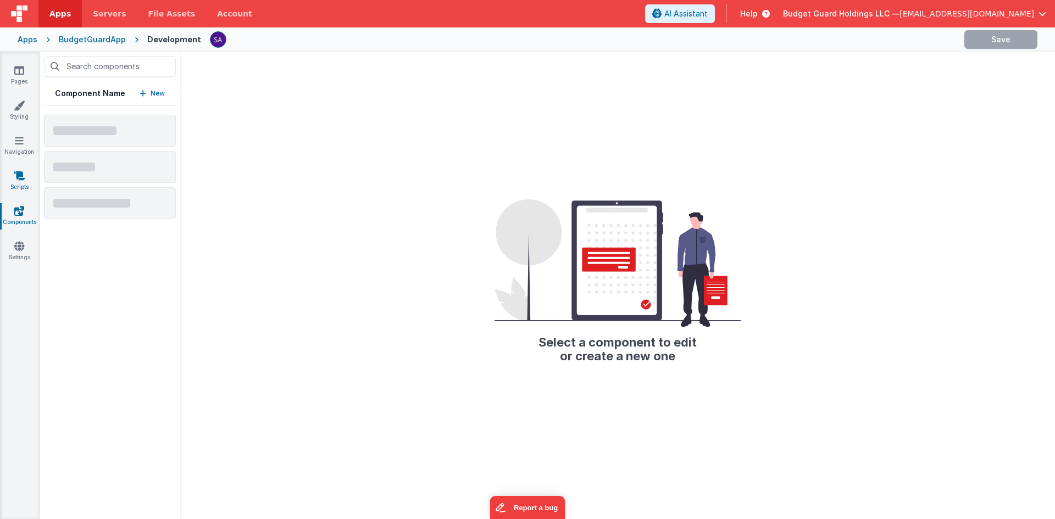
click at [22, 182] on link "Scripts" at bounding box center [19, 181] width 40 height 22
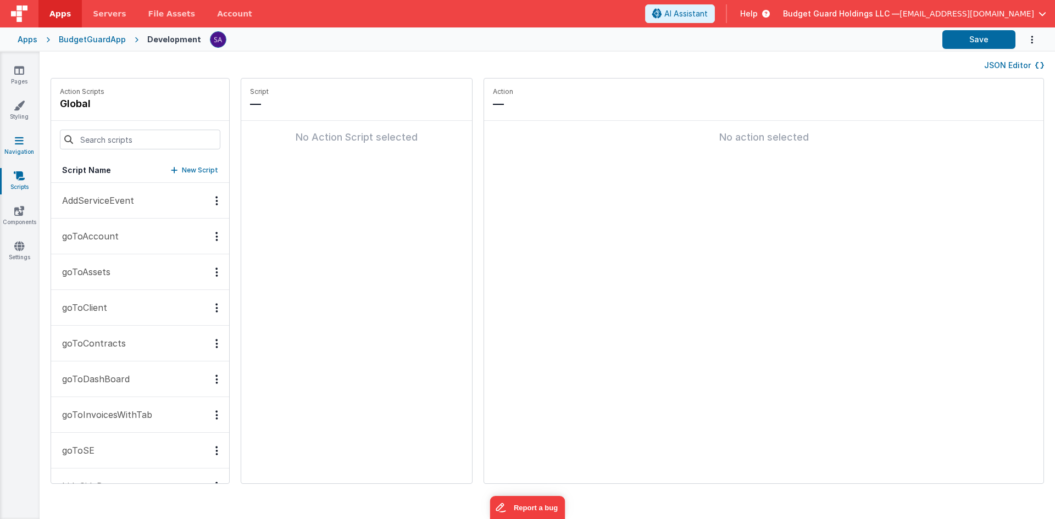
click at [31, 155] on link "Navigation" at bounding box center [19, 146] width 40 height 22
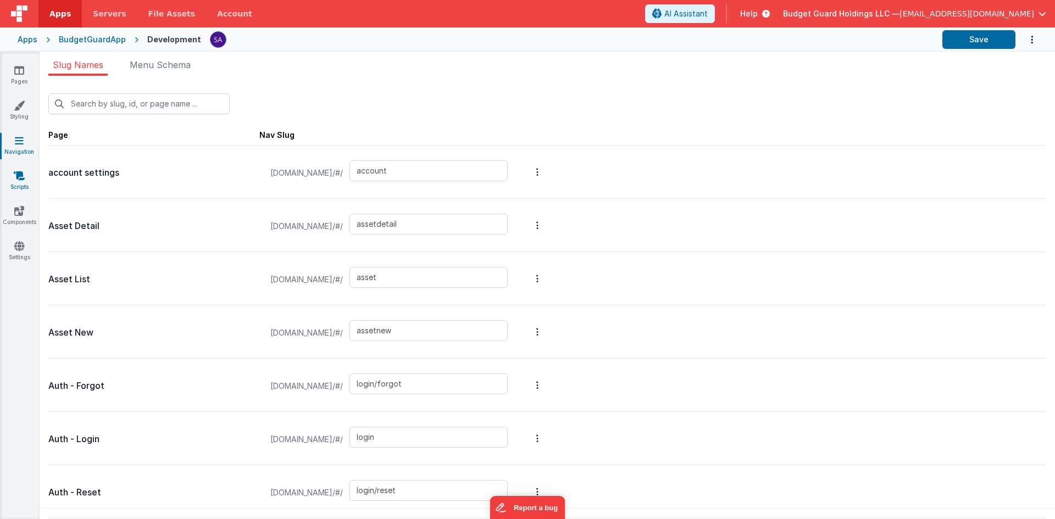
click at [17, 177] on icon at bounding box center [19, 175] width 11 height 11
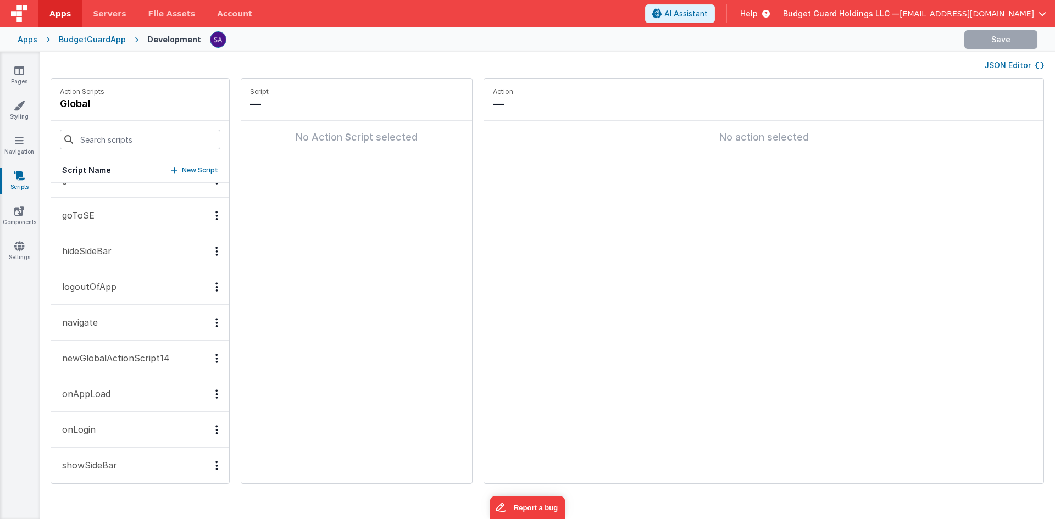
scroll to position [315, 0]
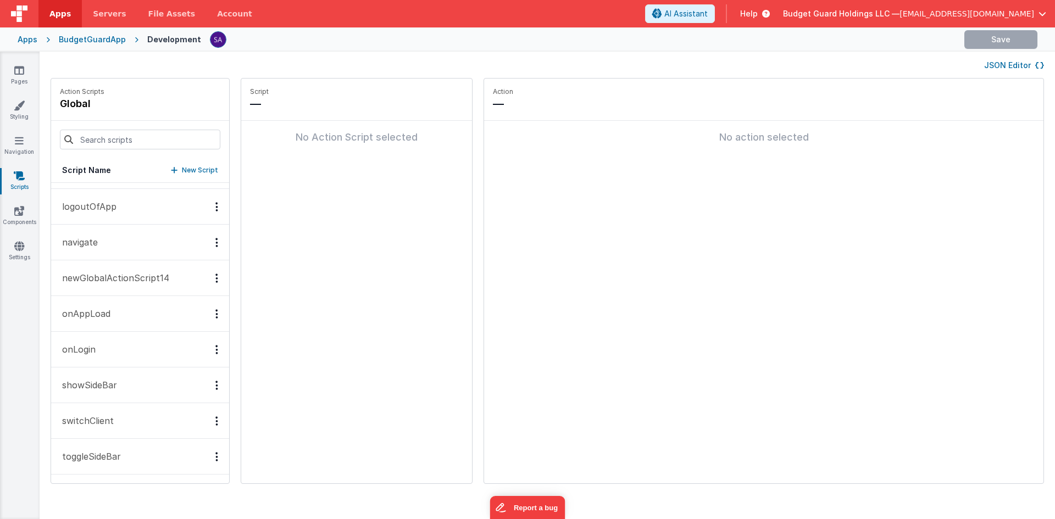
click at [125, 419] on button "switchClient" at bounding box center [140, 421] width 178 height 36
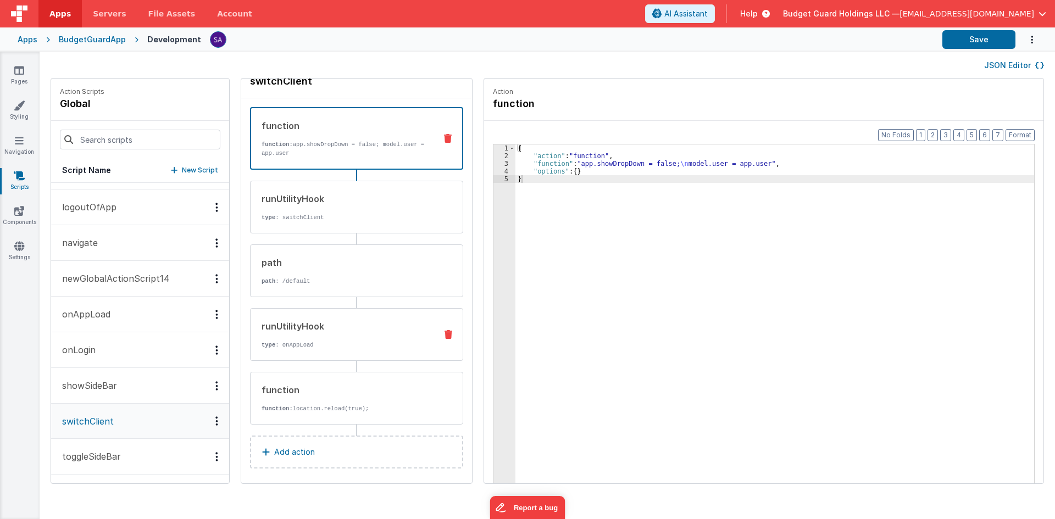
scroll to position [27, 0]
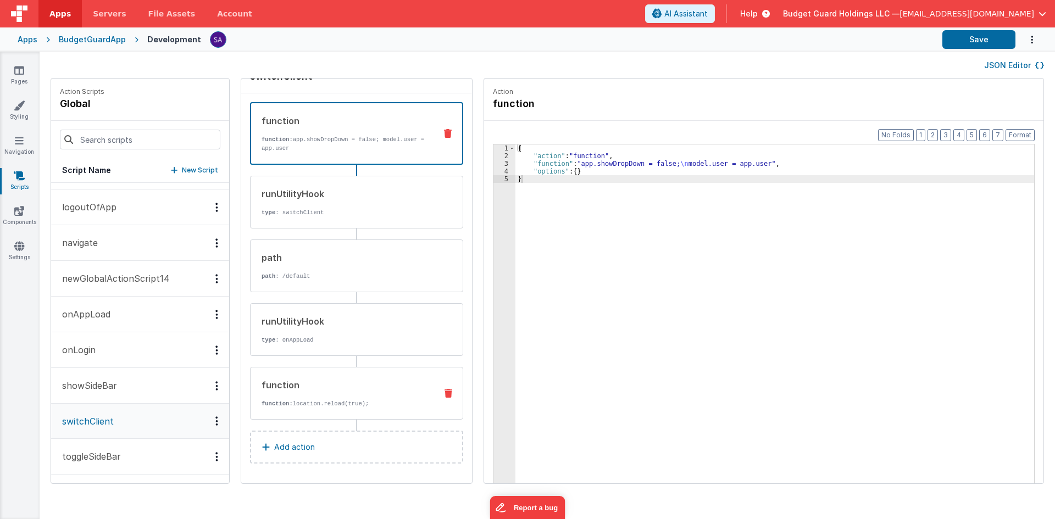
click at [299, 386] on div "function" at bounding box center [345, 385] width 166 height 13
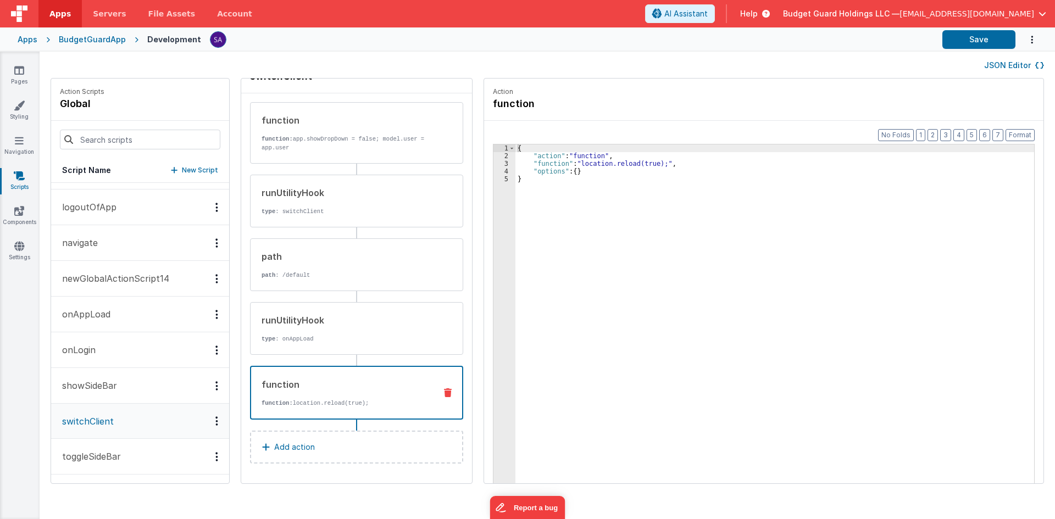
click at [619, 268] on div "{ "action" : "function" , "function" : "location.reload(true);" , "options" : {…" at bounding box center [779, 339] width 529 height 388
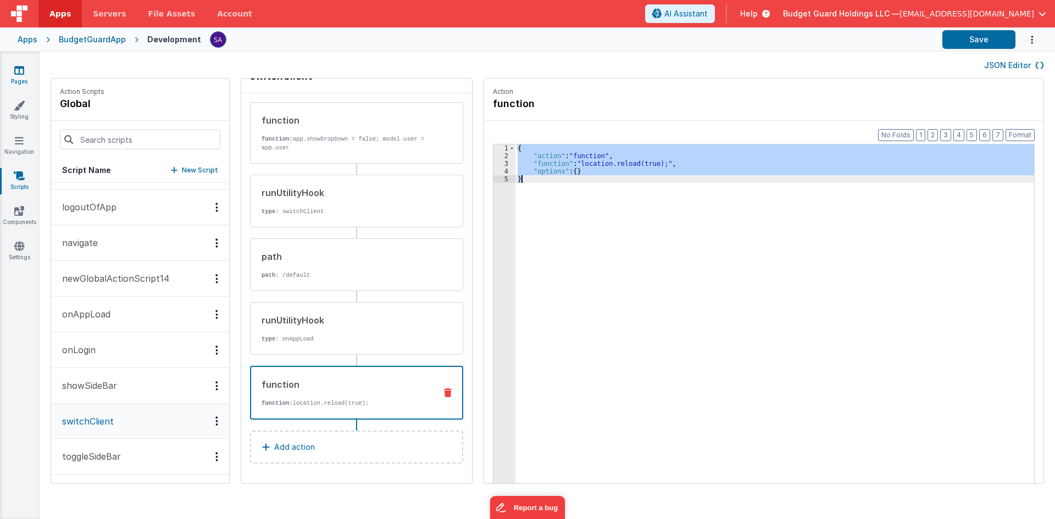
click at [23, 73] on icon at bounding box center [19, 70] width 10 height 11
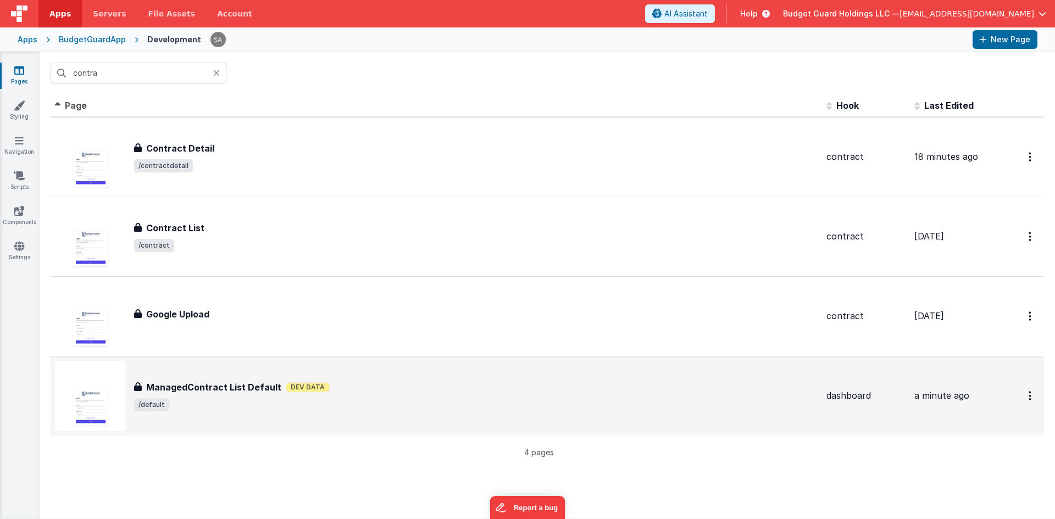
click at [212, 366] on div "ManagedContract List Default ManagedContract List Default Dev Data /default" at bounding box center [436, 396] width 763 height 70
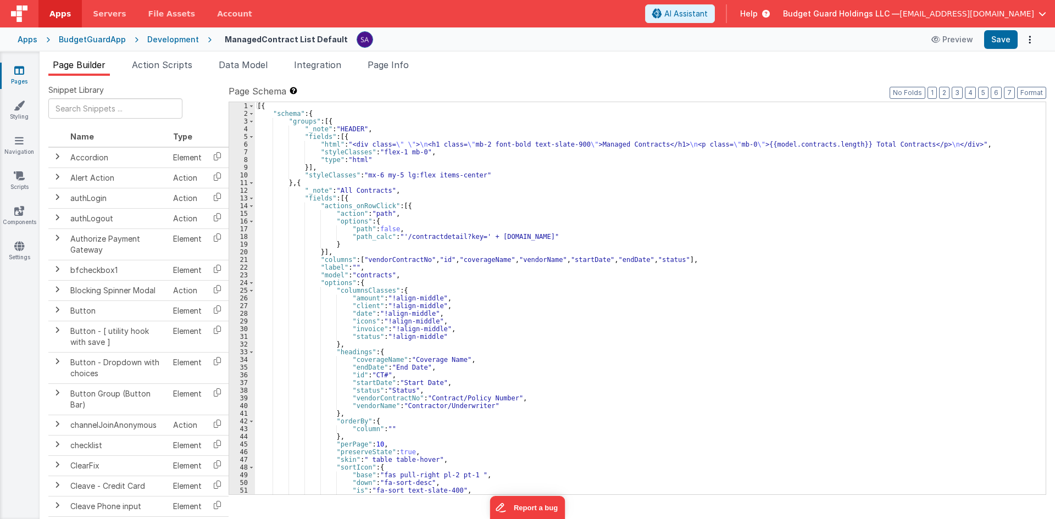
click at [176, 73] on li "Action Scripts" at bounding box center [161, 67] width 69 height 18
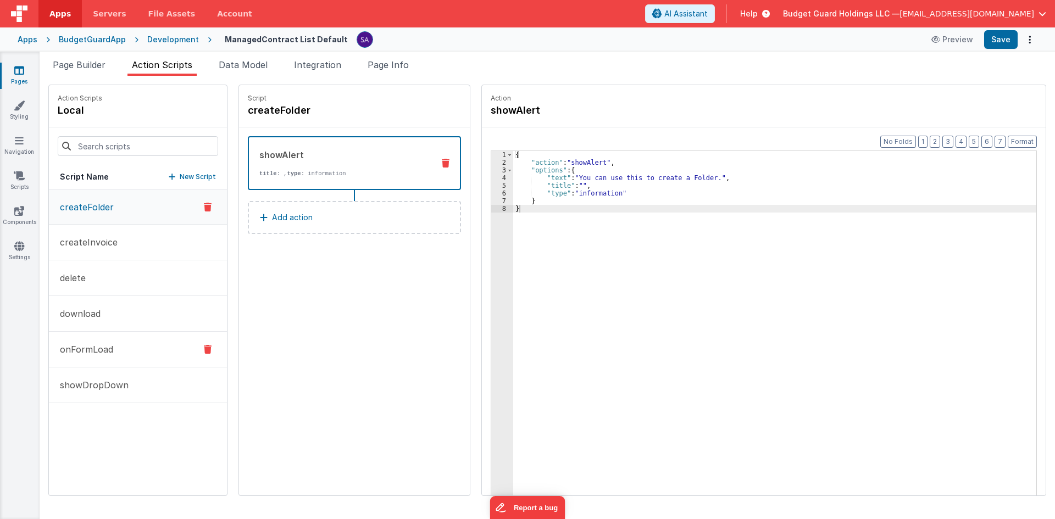
click at [108, 353] on p "onFormLoad" at bounding box center [83, 349] width 60 height 13
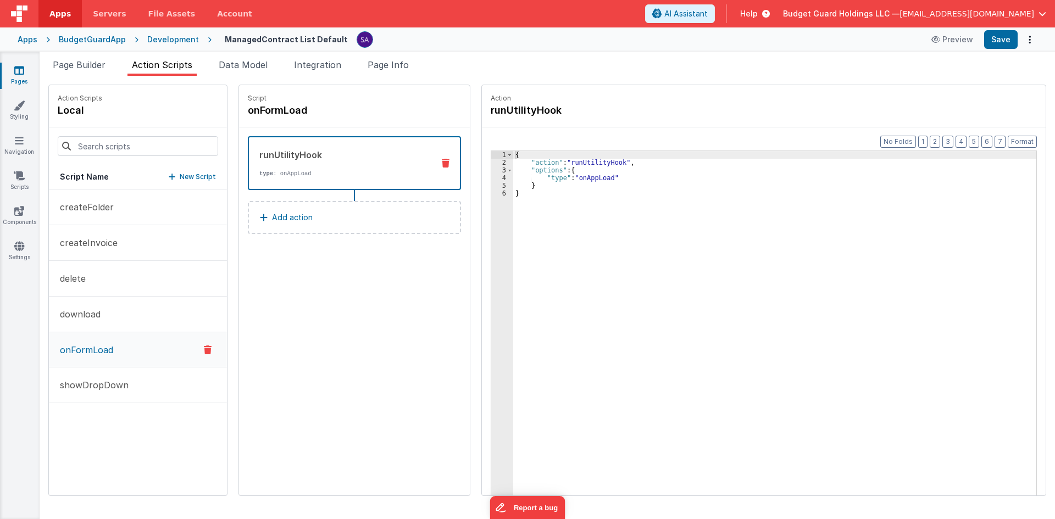
click at [290, 218] on p "Add action" at bounding box center [292, 217] width 41 height 13
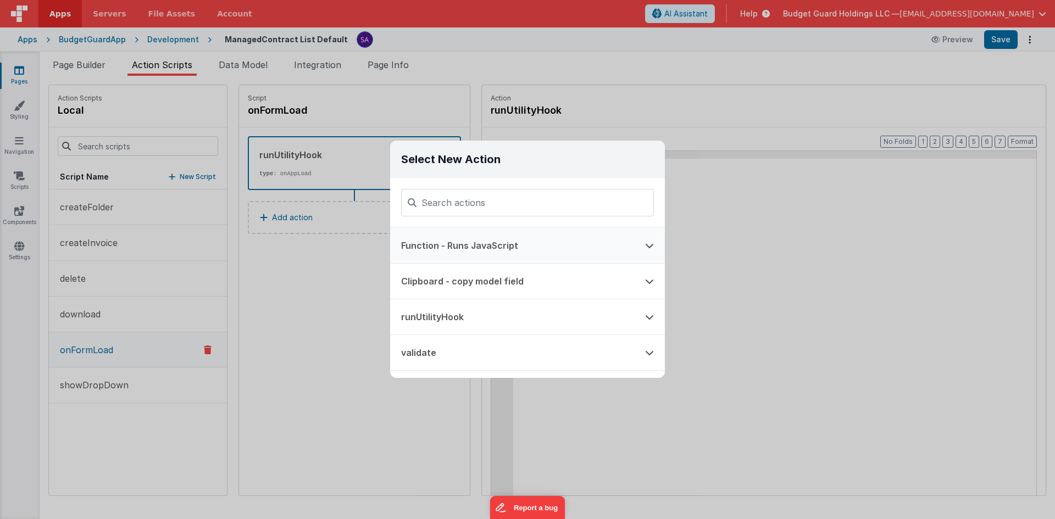
click at [507, 258] on button "Function - Runs JavaScript" at bounding box center [512, 245] width 244 height 35
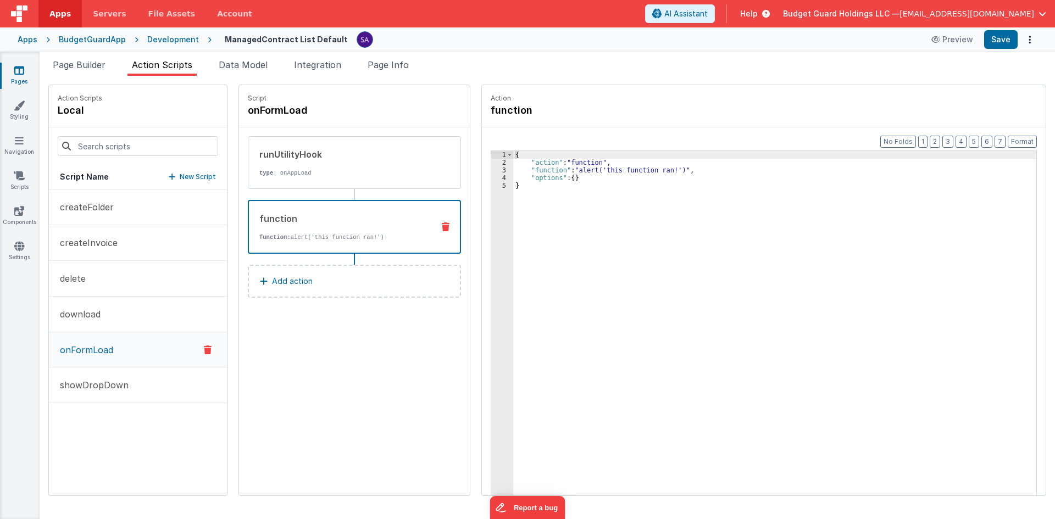
click at [581, 220] on div "{ "action" : "function" , "function" : "alert('this function ran!')" , "options…" at bounding box center [780, 348] width 534 height 394
click at [1001, 41] on button "Save" at bounding box center [1001, 39] width 34 height 19
click at [378, 329] on div "Script onFormLoad runUtilityHook type : onAppLoad function function: location.r…" at bounding box center [354, 290] width 231 height 410
drag, startPoint x: 1009, startPoint y: 41, endPoint x: 984, endPoint y: 1, distance: 47.7
click at [1009, 41] on button "Save" at bounding box center [1001, 39] width 34 height 19
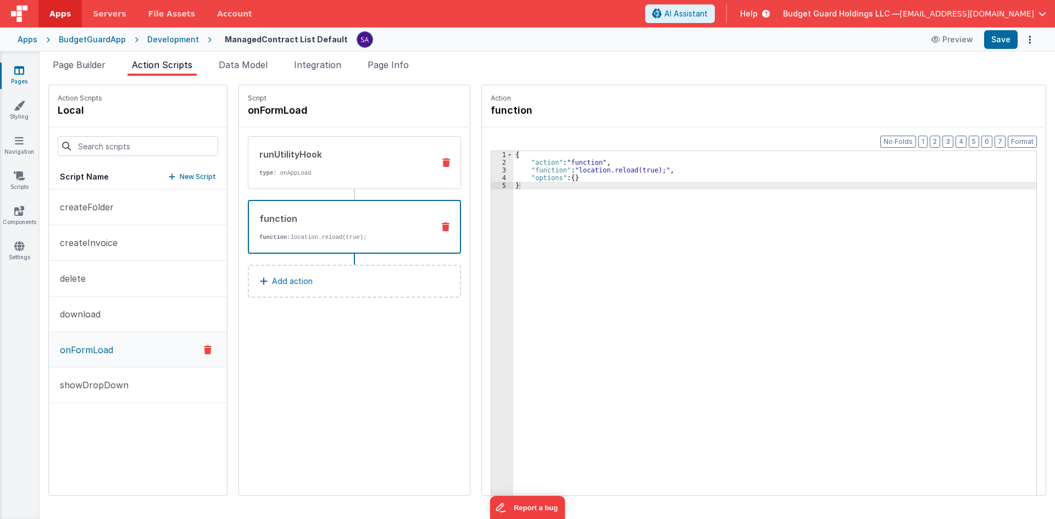
click at [442, 164] on icon at bounding box center [446, 162] width 8 height 9
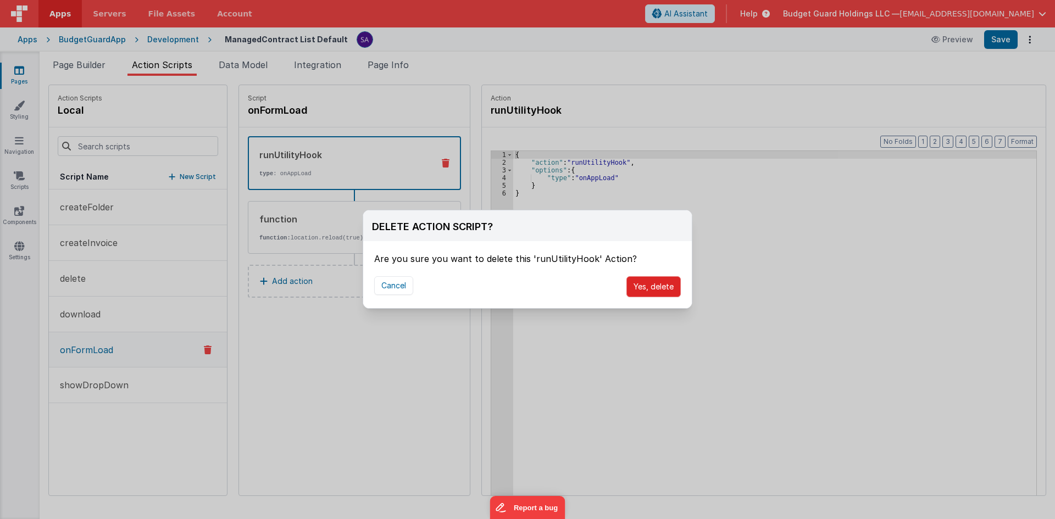
click at [642, 293] on button "Yes, delete" at bounding box center [653, 286] width 54 height 21
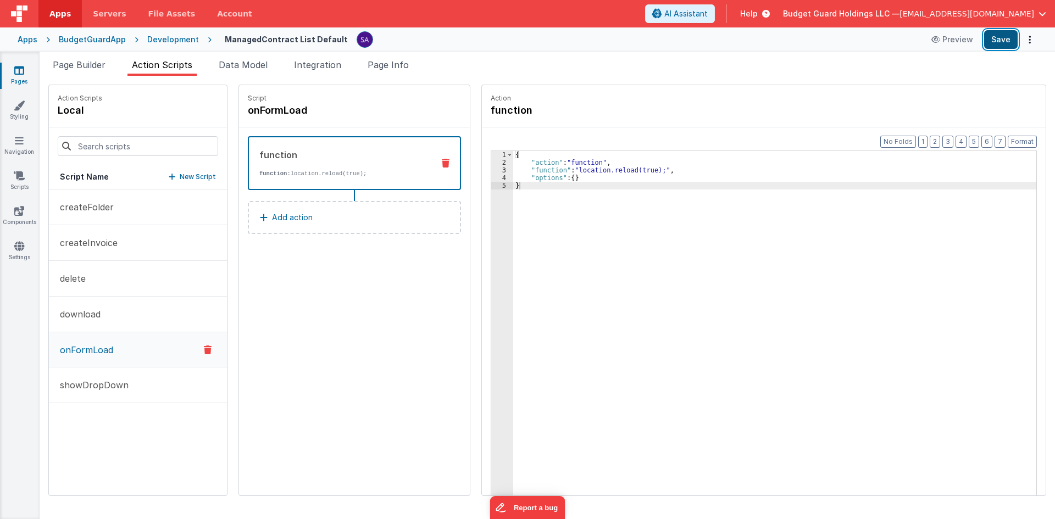
click at [1008, 42] on button "Save" at bounding box center [1001, 39] width 34 height 19
click at [1014, 40] on button "Save" at bounding box center [1001, 39] width 34 height 19
click at [442, 165] on icon at bounding box center [446, 163] width 8 height 9
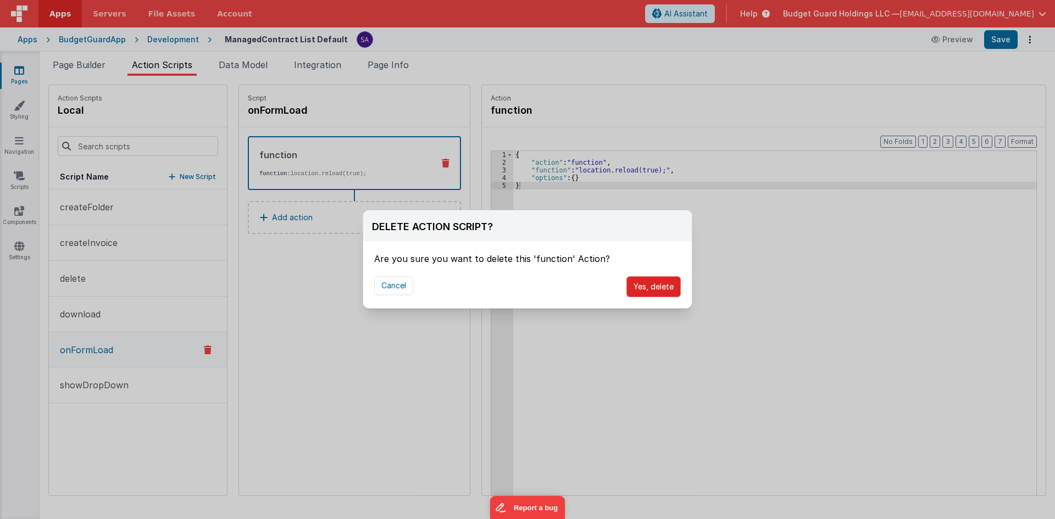
click at [653, 286] on button "Yes, delete" at bounding box center [653, 286] width 54 height 21
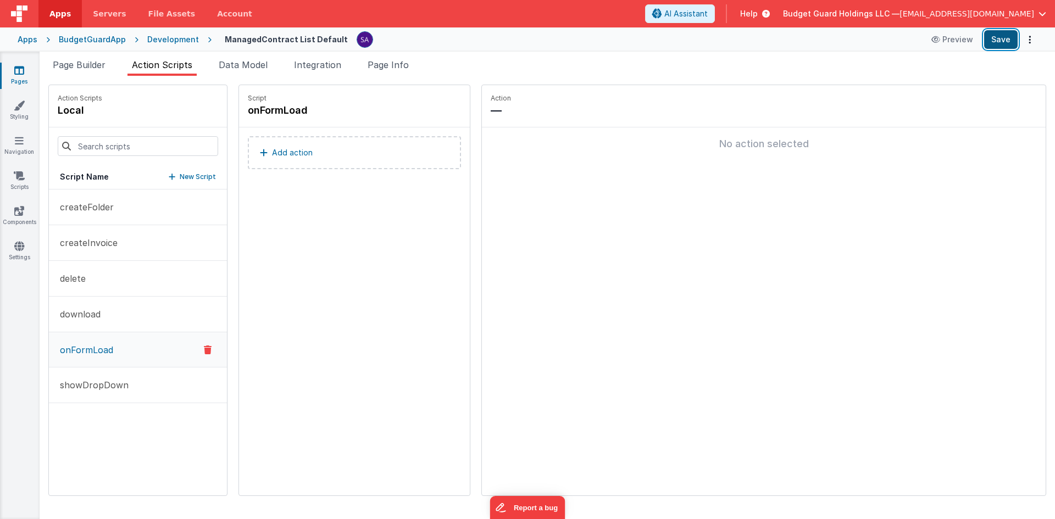
click at [1008, 35] on button "Save" at bounding box center [1001, 39] width 34 height 19
click at [15, 167] on div "Pages Styling Navigation Scripts Components Settings" at bounding box center [20, 286] width 40 height 468
click at [18, 187] on link "Scripts" at bounding box center [19, 181] width 40 height 22
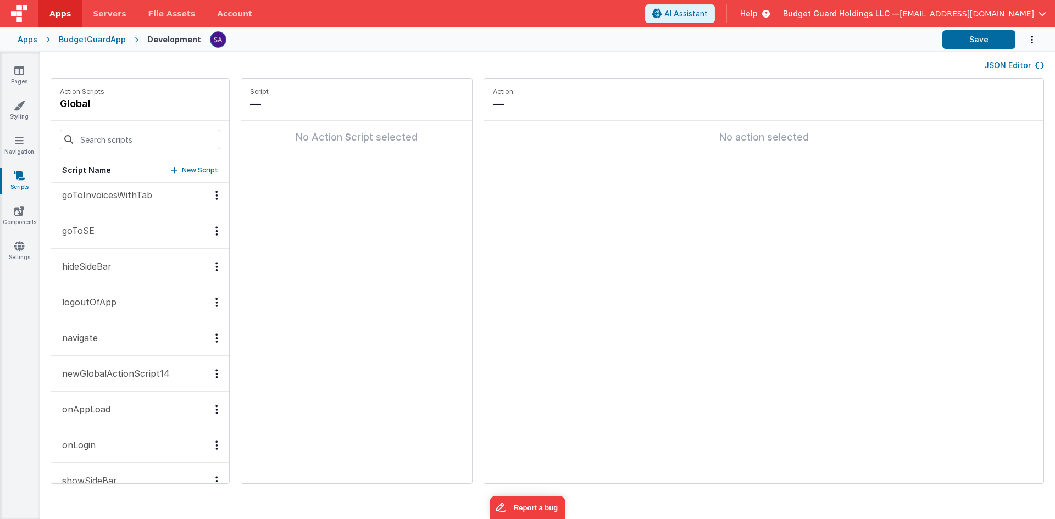
scroll to position [315, 0]
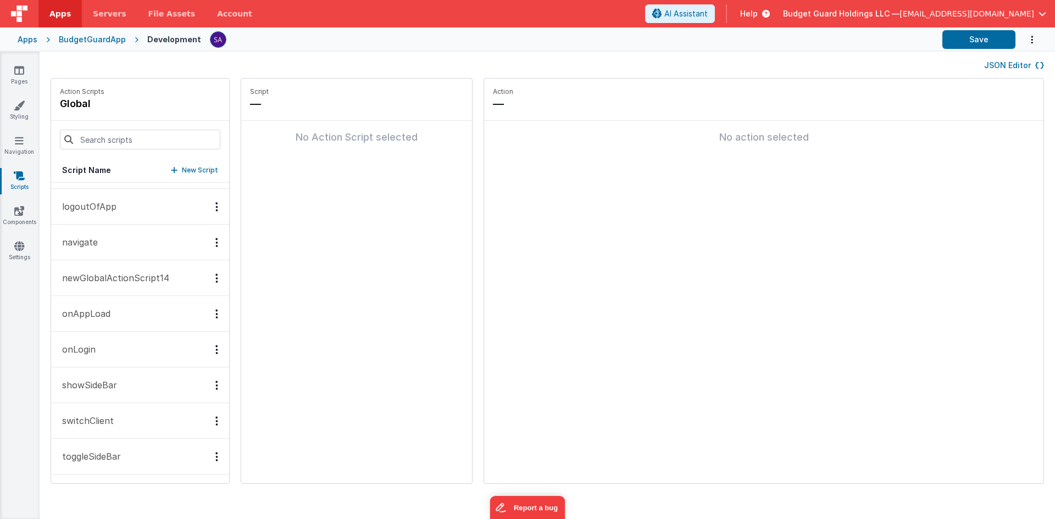
click at [108, 363] on button "onLogin" at bounding box center [140, 350] width 178 height 36
click at [275, 152] on p "Add action" at bounding box center [294, 146] width 41 height 13
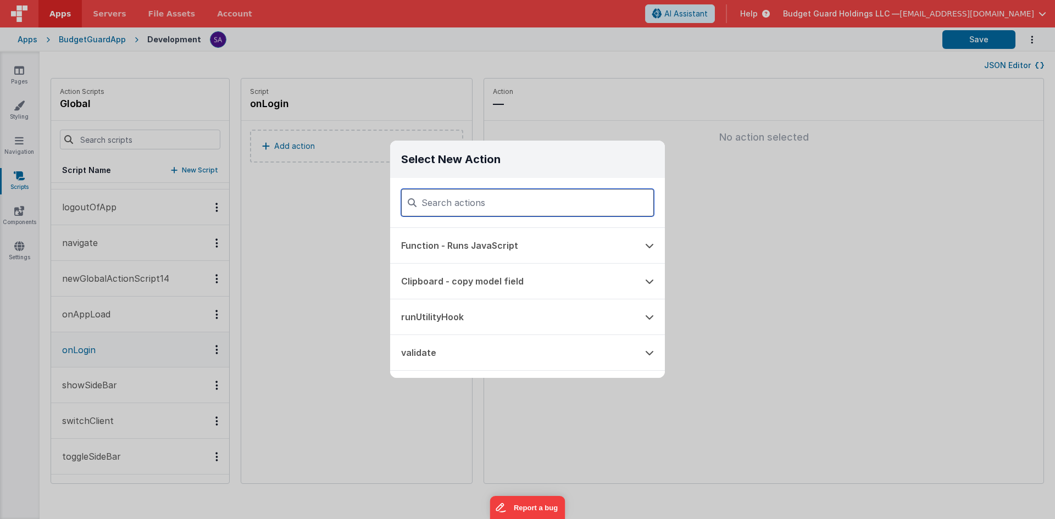
click at [540, 197] on input at bounding box center [527, 202] width 253 height 27
click at [534, 254] on button "Function - Runs JavaScript" at bounding box center [512, 245] width 244 height 35
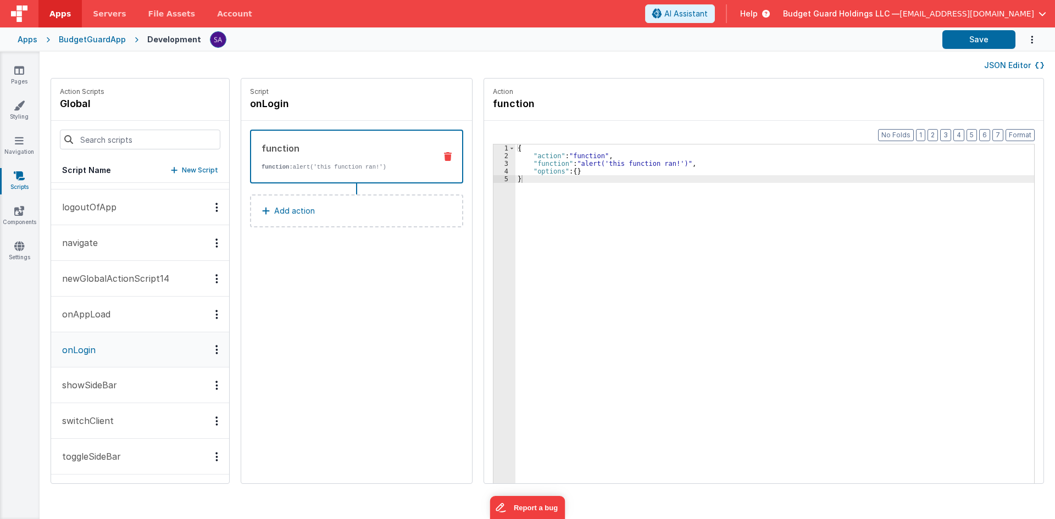
click at [596, 190] on div "{ "action" : "function" , "function" : "alert('this function ran!')" , "options…" at bounding box center [779, 339] width 529 height 388
click at [979, 38] on button "Save" at bounding box center [978, 39] width 73 height 19
drag, startPoint x: 966, startPoint y: 42, endPoint x: 955, endPoint y: 14, distance: 30.4
click at [966, 42] on button "Save" at bounding box center [978, 39] width 73 height 19
click at [444, 159] on icon at bounding box center [448, 156] width 8 height 9
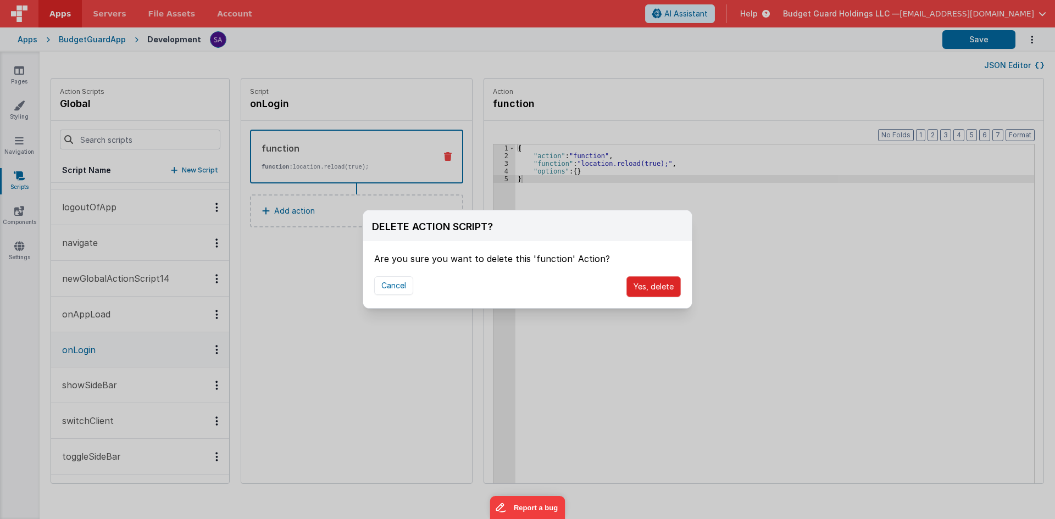
click at [658, 292] on button "Yes, delete" at bounding box center [653, 286] width 54 height 21
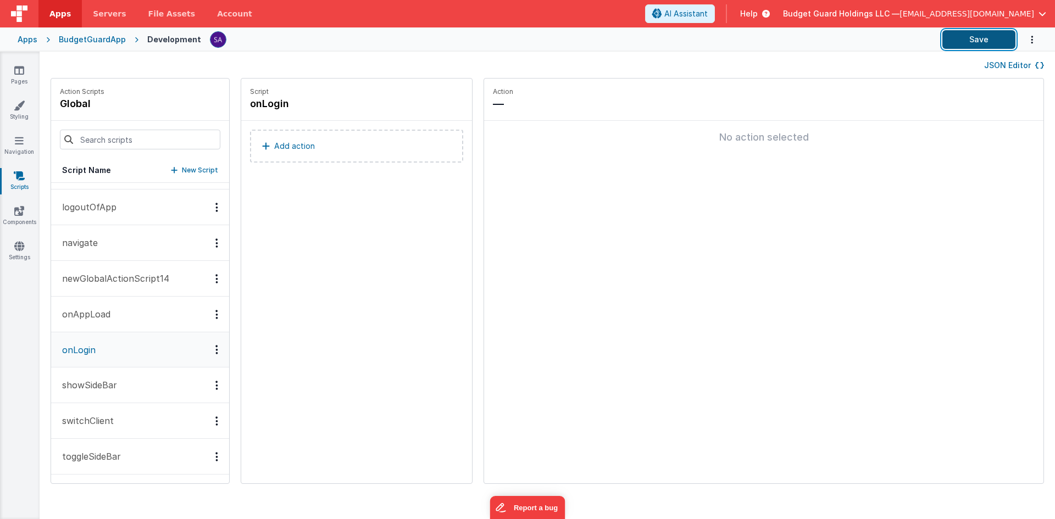
click at [974, 37] on button "Save" at bounding box center [978, 39] width 73 height 19
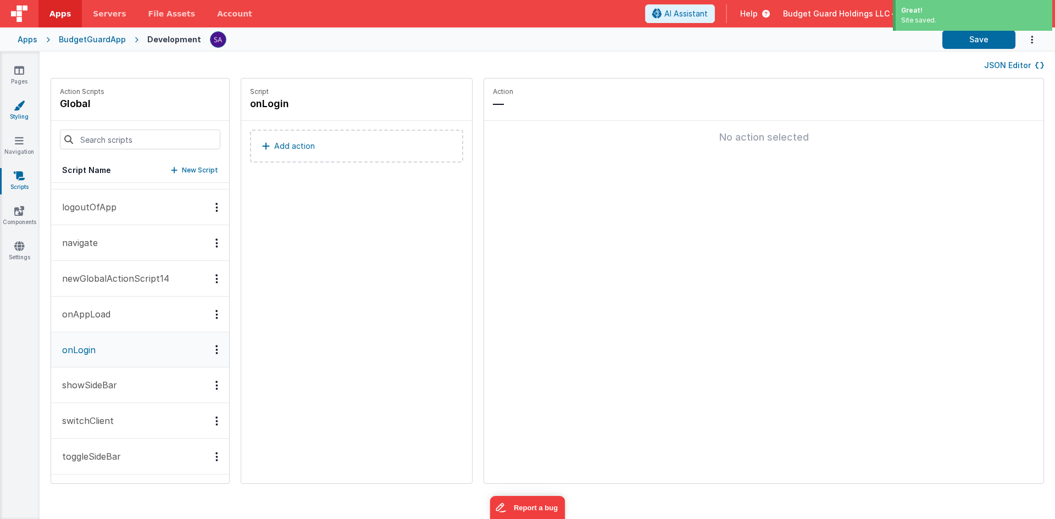
click at [25, 113] on link "Styling" at bounding box center [19, 111] width 40 height 22
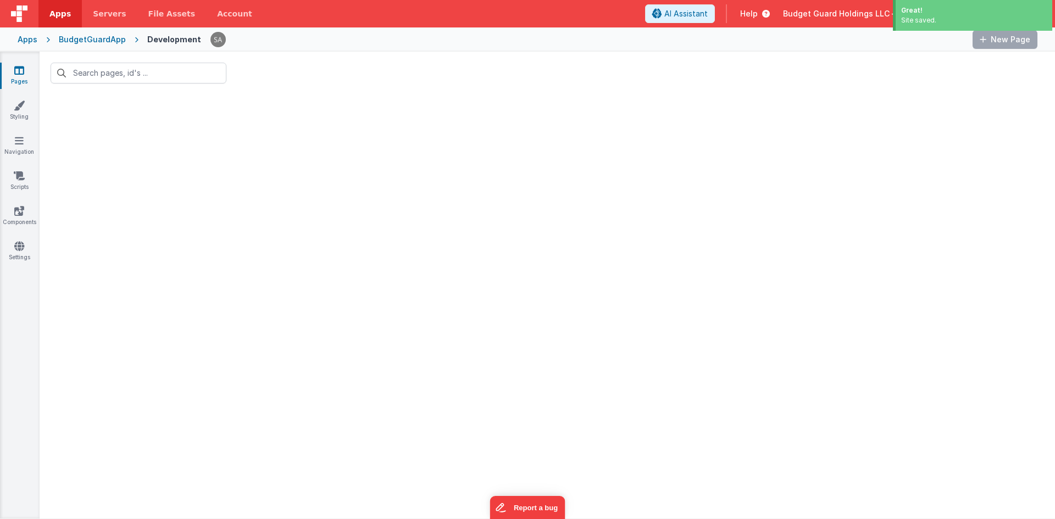
type input "contra"
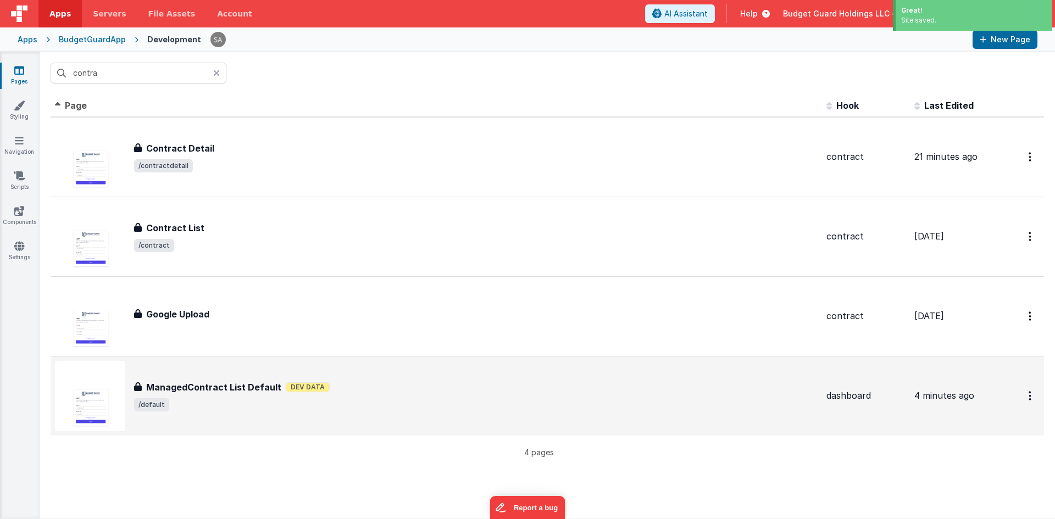
click at [235, 387] on h3 "ManagedContract List Default" at bounding box center [213, 387] width 135 height 13
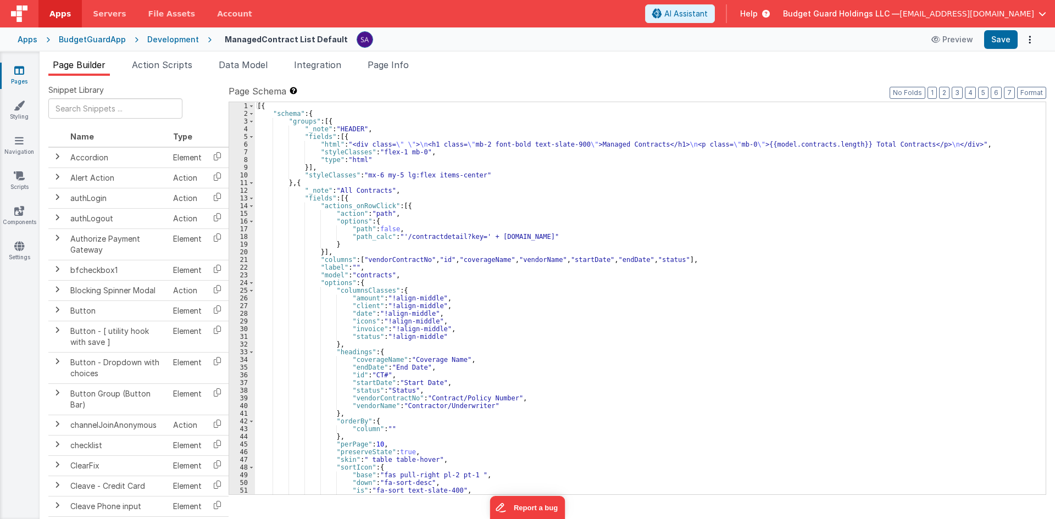
click at [164, 76] on div "Snippet Library Name Type Accordion Element Alert Action Action authLogin Actio…" at bounding box center [547, 306] width 1015 height 461
click at [169, 71] on li "Action Scripts" at bounding box center [161, 67] width 69 height 18
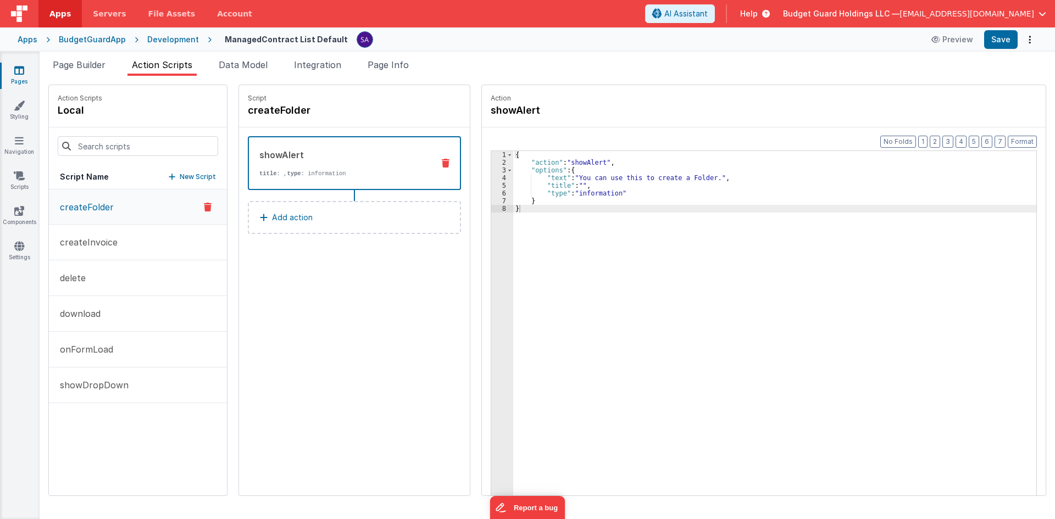
click at [287, 172] on strong "type" at bounding box center [294, 173] width 14 height 7
click at [114, 355] on button "onFormLoad" at bounding box center [138, 350] width 178 height 36
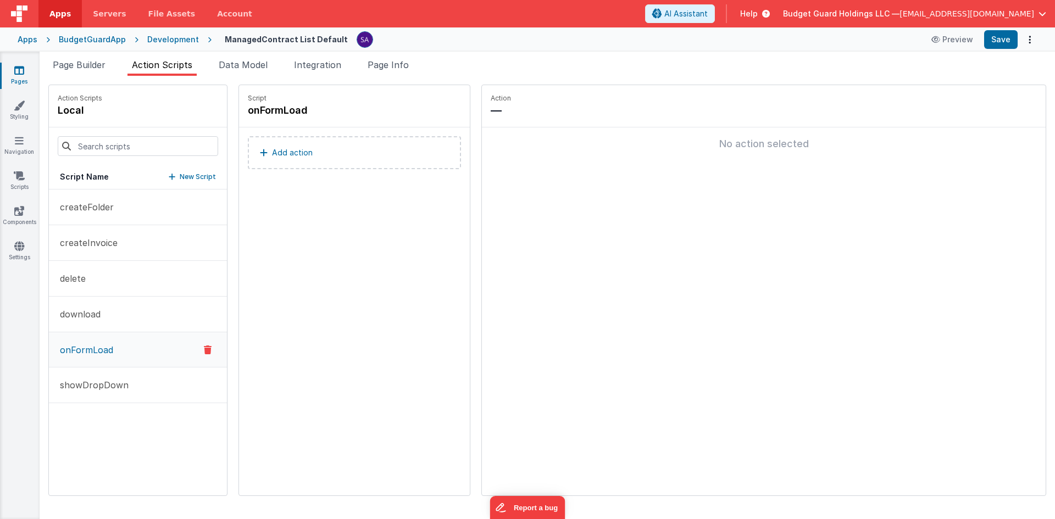
click at [351, 151] on button "Add action" at bounding box center [354, 152] width 213 height 33
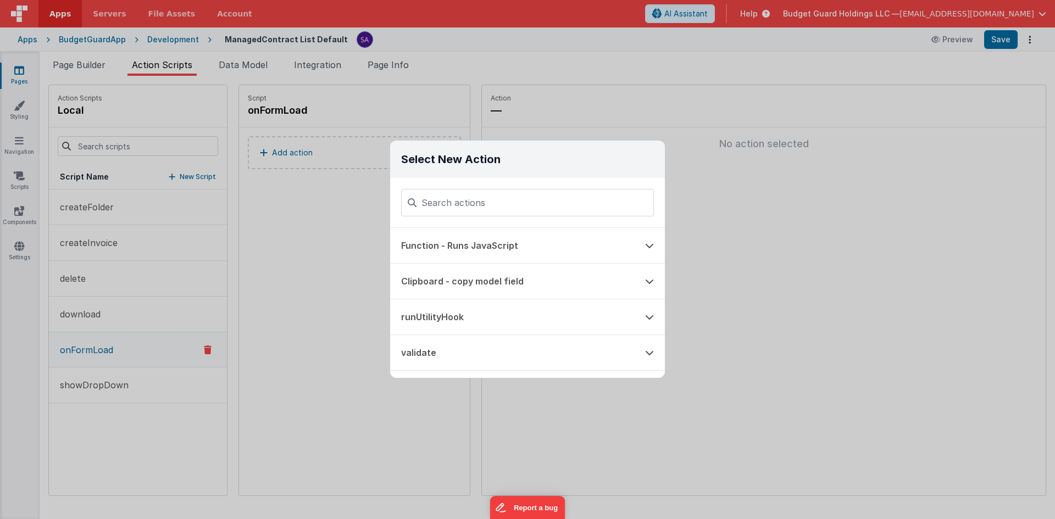
click at [303, 230] on div "Select New Action Function - Runs JavaScript Clipboard - copy model field runUt…" at bounding box center [527, 259] width 1055 height 519
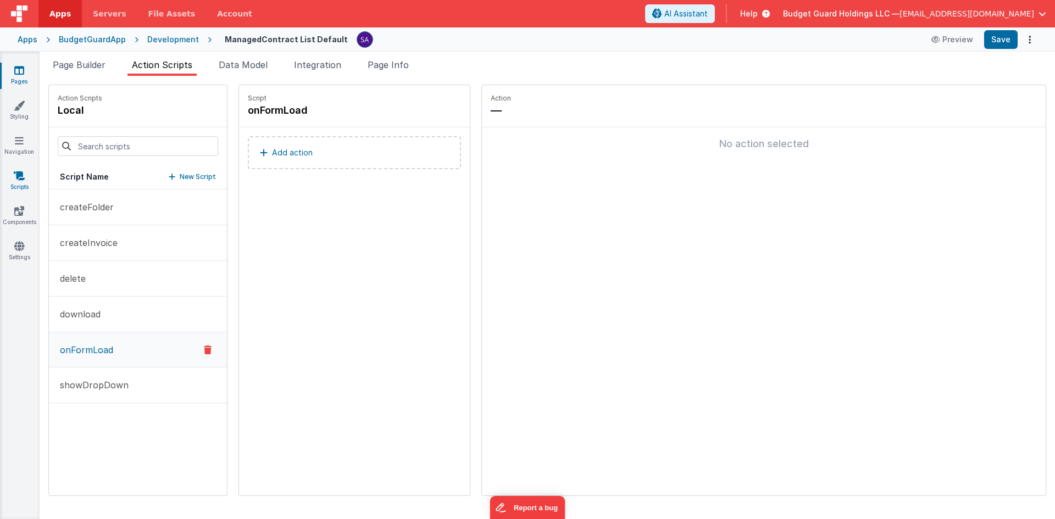
click at [25, 181] on link "Scripts" at bounding box center [19, 181] width 40 height 22
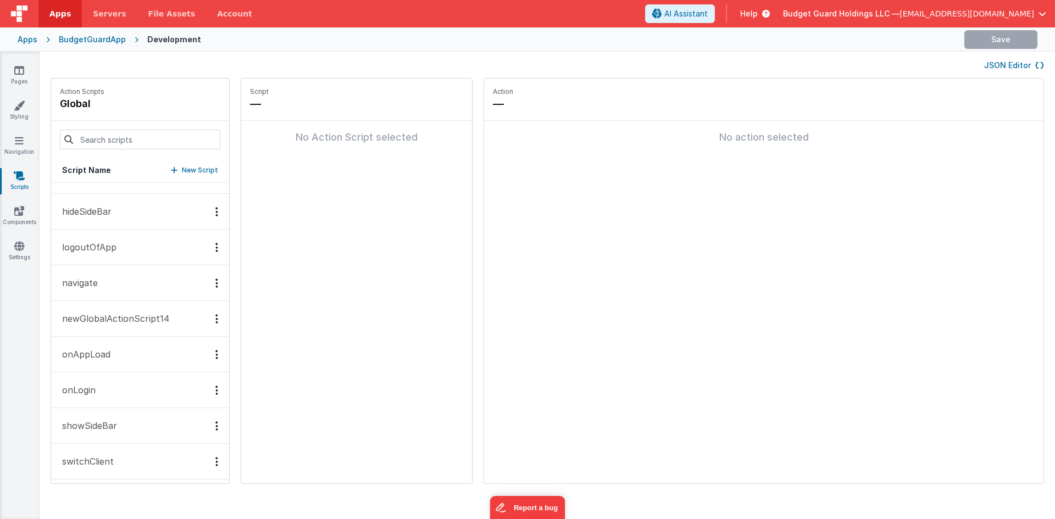
scroll to position [315, 0]
click at [117, 417] on button "switchClient" at bounding box center [140, 421] width 178 height 36
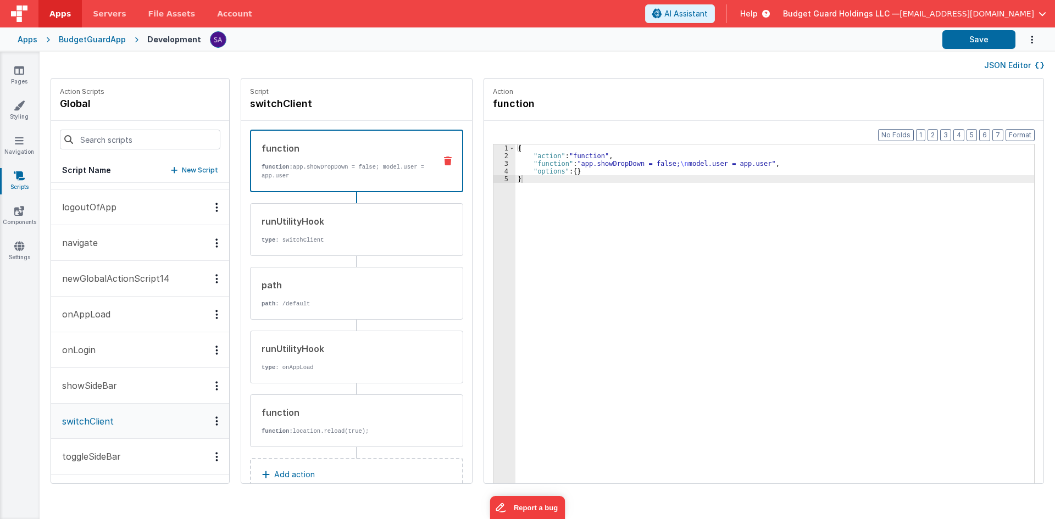
click at [638, 175] on div "{ "action" : "function" , "function" : "app.showDropDown = false; \n model.user…" at bounding box center [779, 339] width 529 height 388
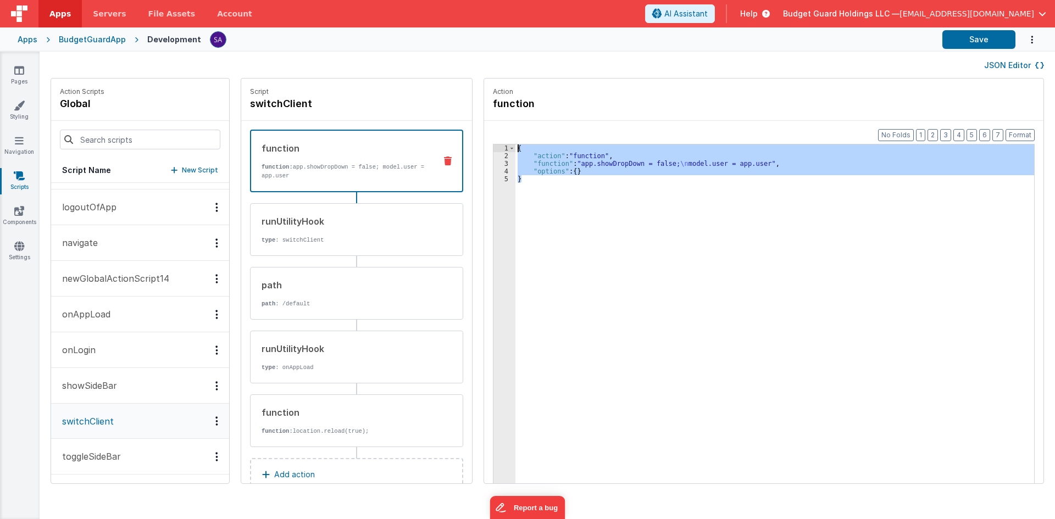
drag, startPoint x: 562, startPoint y: 200, endPoint x: 485, endPoint y: 137, distance: 99.5
click at [485, 137] on div "Format 7 6 5 4 3 2 1 No Folds 1 2 3 4 5 { "action" : "function" , "function" : …" at bounding box center [763, 323] width 559 height 405
click at [618, 225] on div "{ "action" : "function" , "function" : "app.showDropDown = false; \n model.user…" at bounding box center [774, 331] width 519 height 373
click at [582, 216] on div "{ "action" : "function" , "function" : "app.showDropDown = false; \n model.user…" at bounding box center [774, 331] width 519 height 373
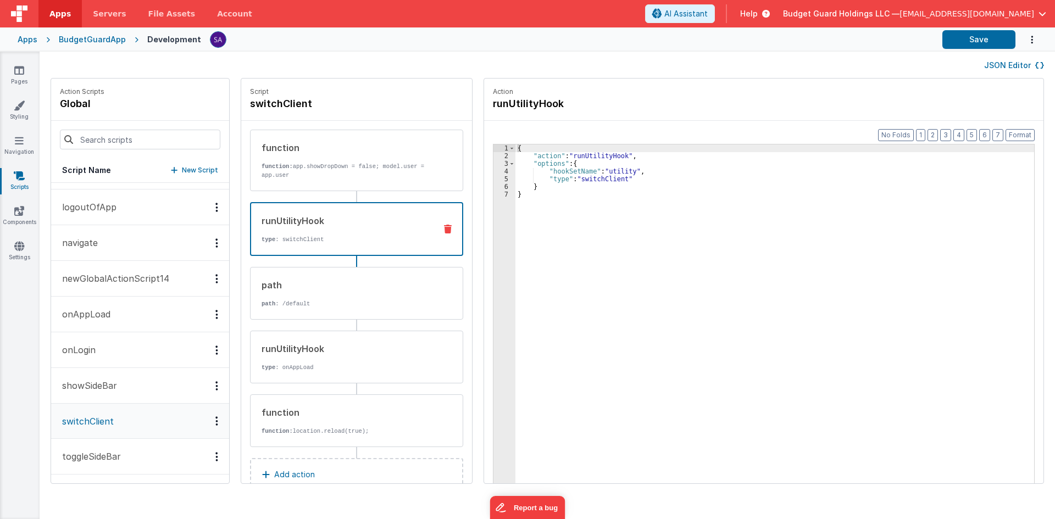
click at [295, 250] on div "runUtilityHook type : switchClient" at bounding box center [356, 229] width 213 height 54
click at [291, 277] on div "path path : /default" at bounding box center [356, 293] width 213 height 53
click at [314, 229] on div "runUtilityHook type : switchClient" at bounding box center [339, 229] width 176 height 30
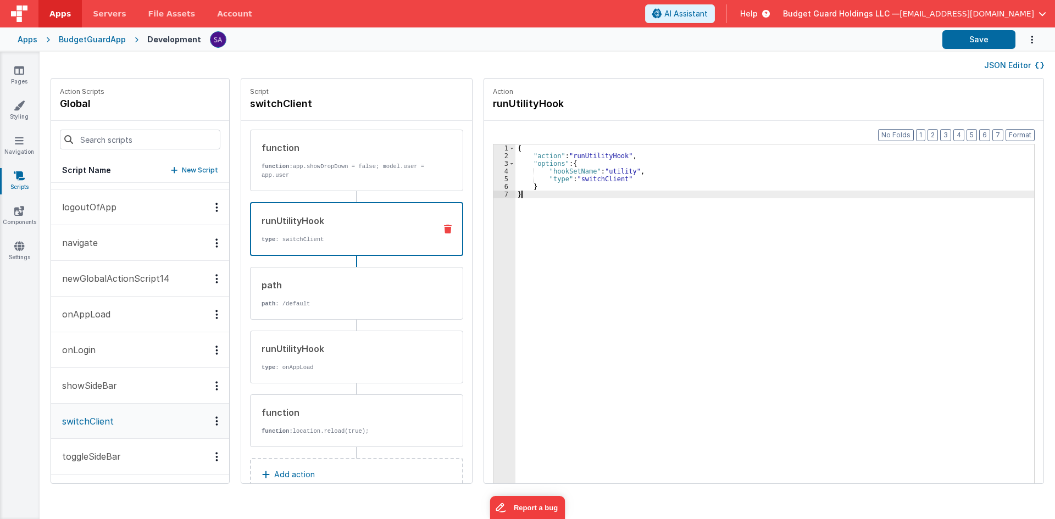
click at [541, 209] on div "{ "action" : "runUtilityHook" , "options" : { "hookSetName" : "utility" , "type…" at bounding box center [779, 339] width 529 height 388
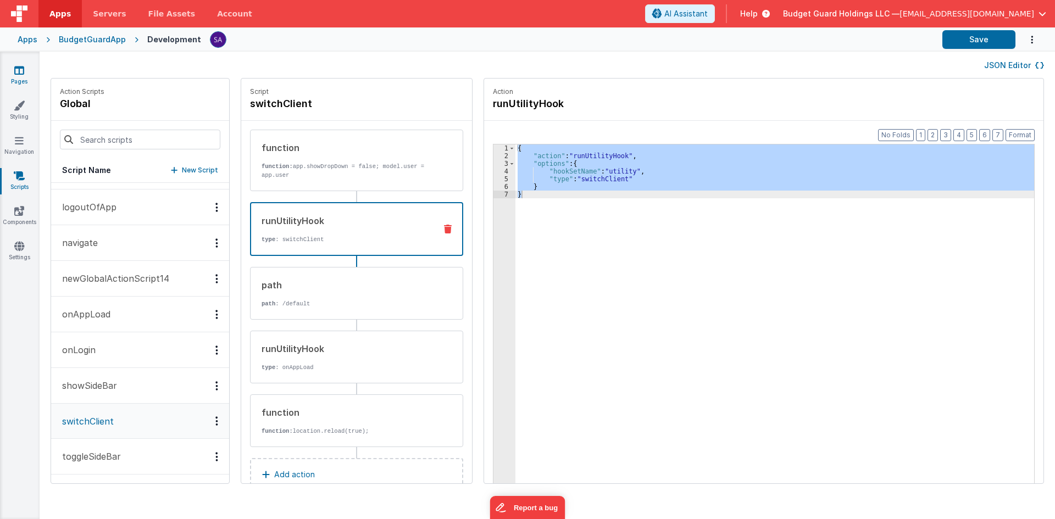
click at [23, 84] on link "Pages" at bounding box center [19, 76] width 40 height 22
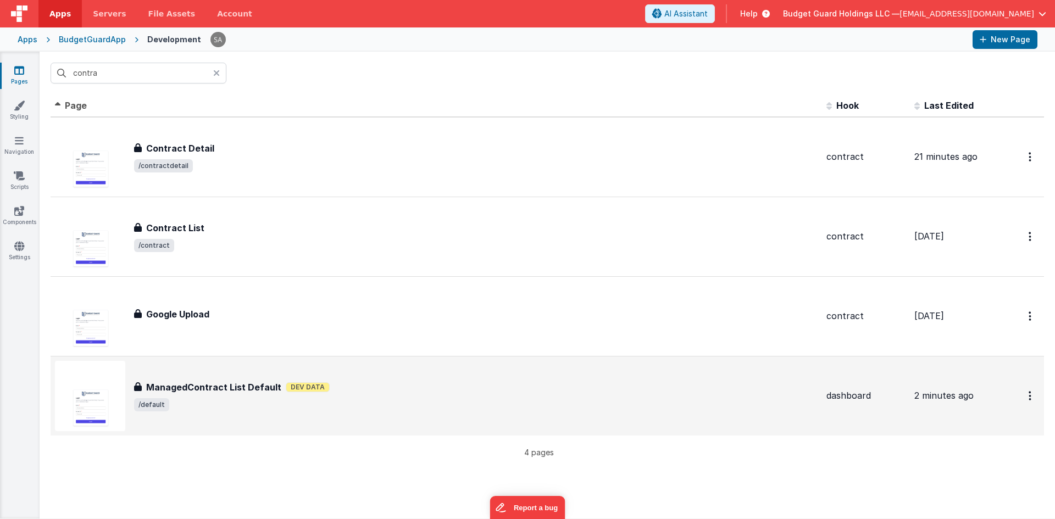
click at [215, 383] on h3 "ManagedContract List Default" at bounding box center [213, 387] width 135 height 13
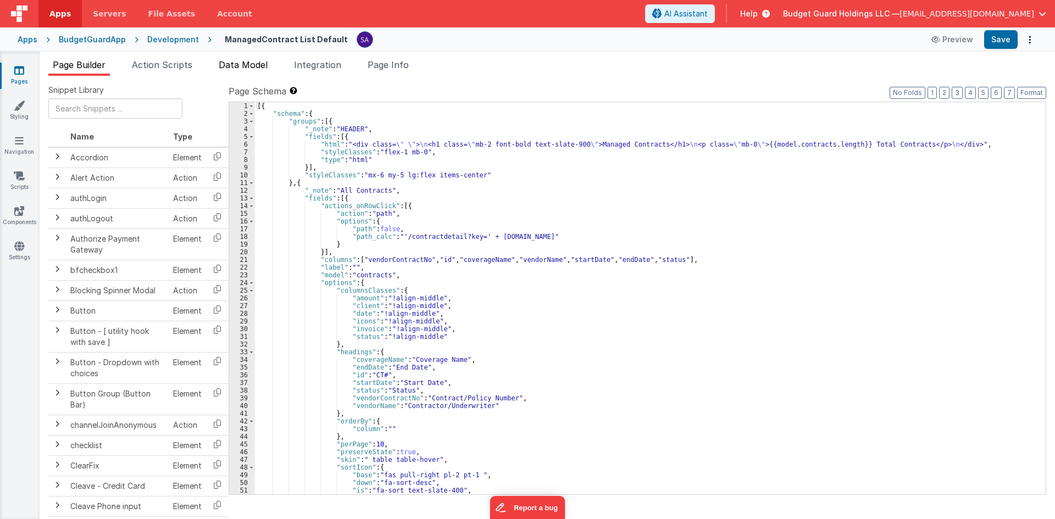
click at [245, 63] on span "Data Model" at bounding box center [243, 64] width 49 height 11
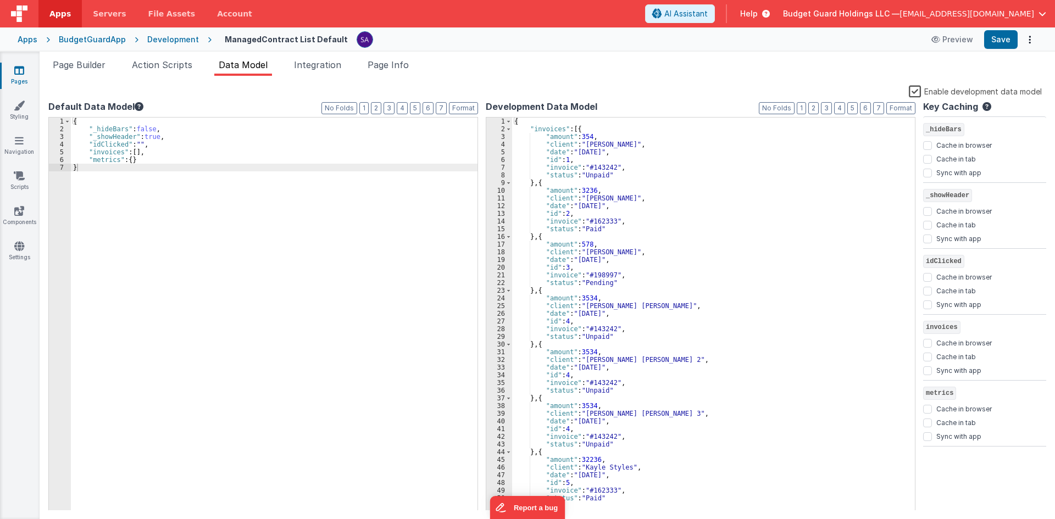
click at [309, 56] on div "Page Builder Action Scripts Data Model Integration Page Info Snippet Library Na…" at bounding box center [547, 286] width 1015 height 468
click at [307, 73] on li "Integration" at bounding box center [318, 67] width 56 height 18
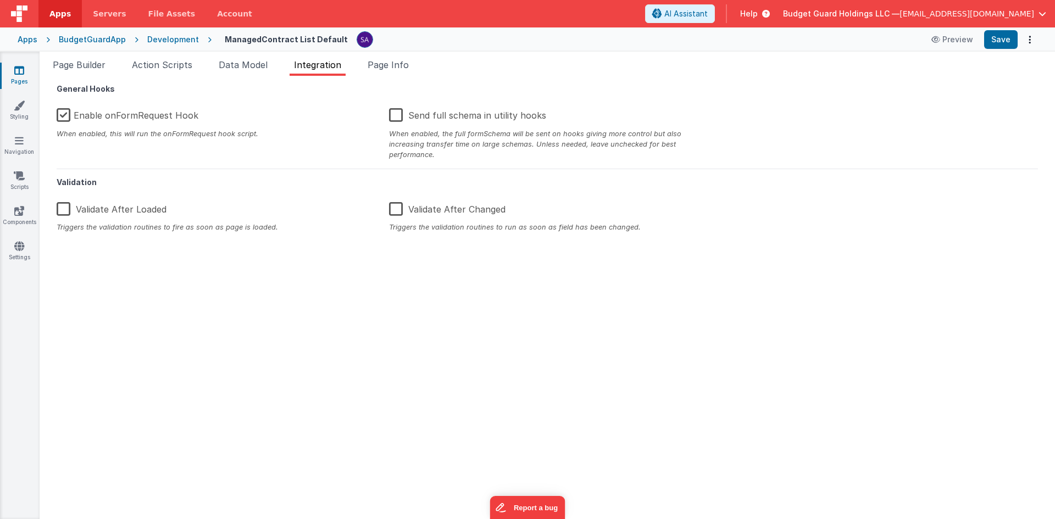
click at [238, 52] on div "Page Builder Action Scripts Data Model Integration Page Info Snippet Library Na…" at bounding box center [547, 286] width 1015 height 468
click at [191, 63] on span "Action Scripts" at bounding box center [162, 64] width 60 height 11
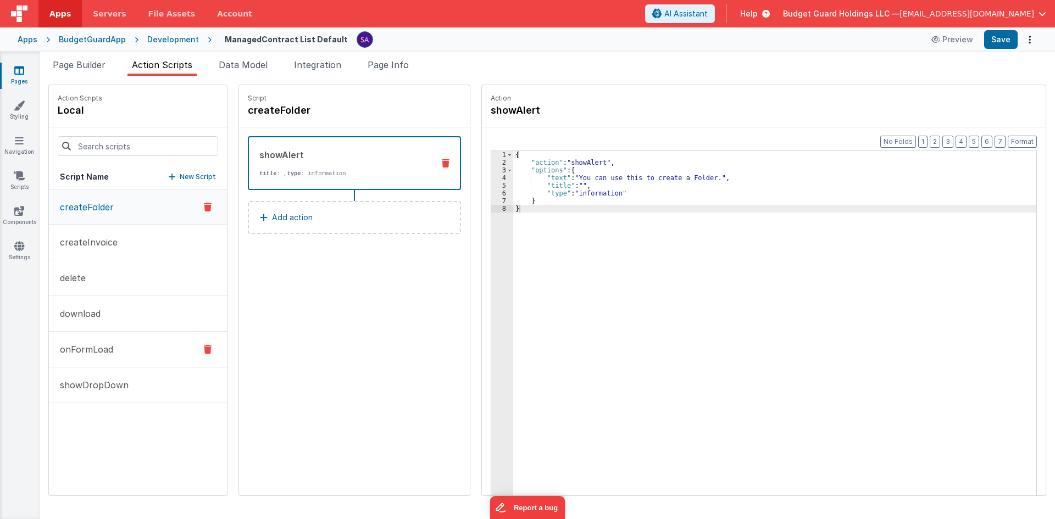
click at [97, 344] on p "onFormLoad" at bounding box center [83, 349] width 60 height 13
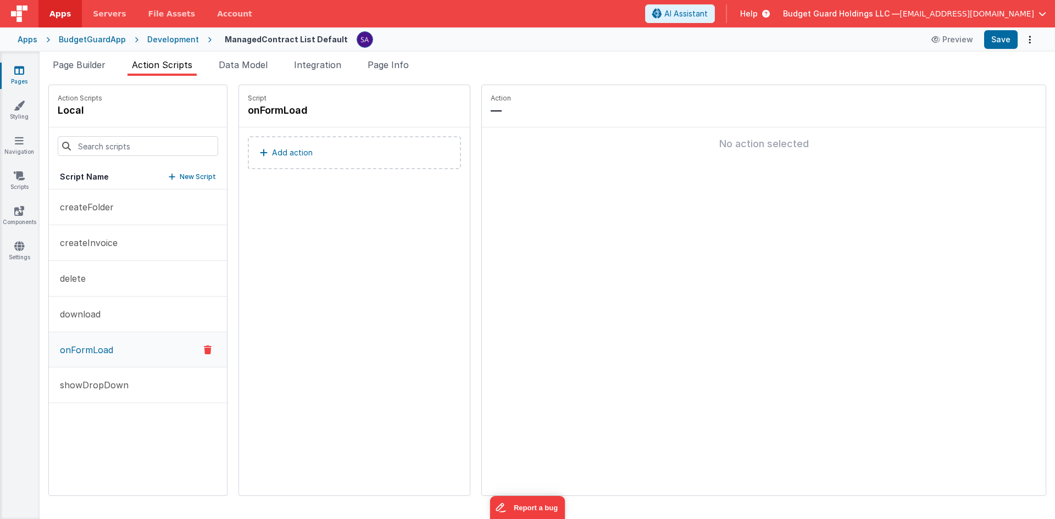
click at [304, 166] on button "Add action" at bounding box center [354, 152] width 213 height 33
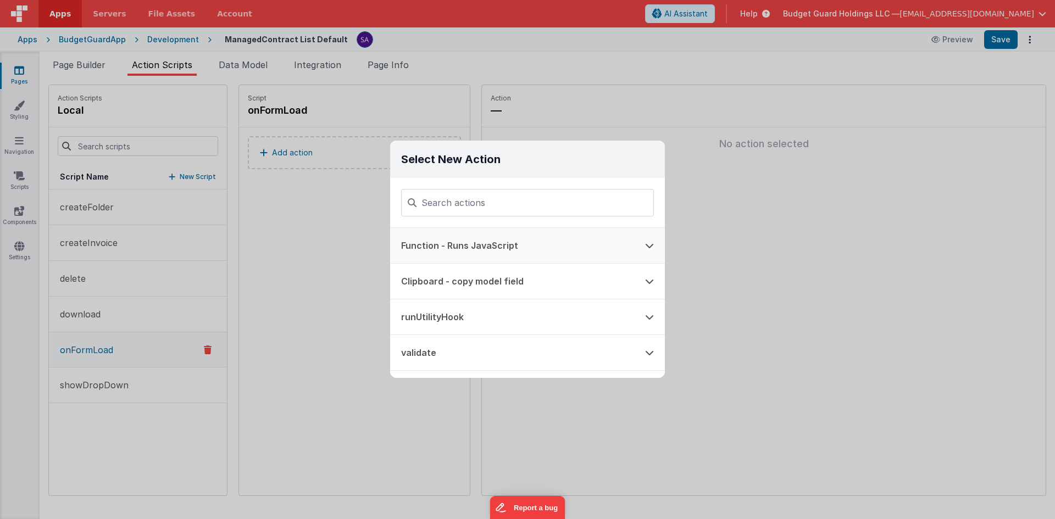
click at [527, 243] on button "Function - Runs JavaScript" at bounding box center [512, 245] width 244 height 35
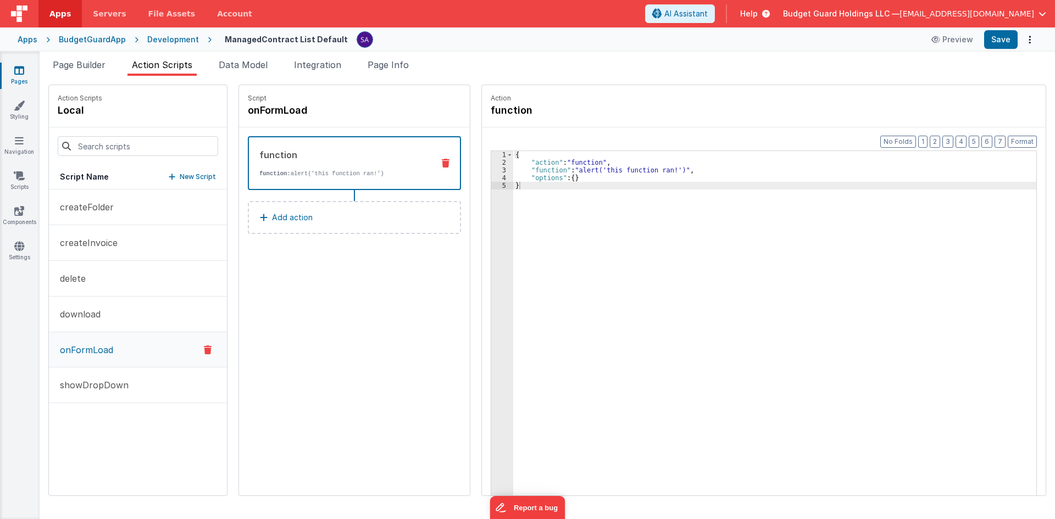
click at [591, 202] on div "{ "action" : "function" , "function" : "alert('this function ran!')" , "options…" at bounding box center [780, 348] width 534 height 394
click at [1002, 47] on button "Save" at bounding box center [1001, 39] width 34 height 19
click at [761, 99] on p "Action" at bounding box center [764, 98] width 546 height 9
click at [1001, 45] on button "Save" at bounding box center [1001, 39] width 34 height 19
click at [434, 169] on div "runUtilityHook type : switchClient" at bounding box center [354, 163] width 213 height 54
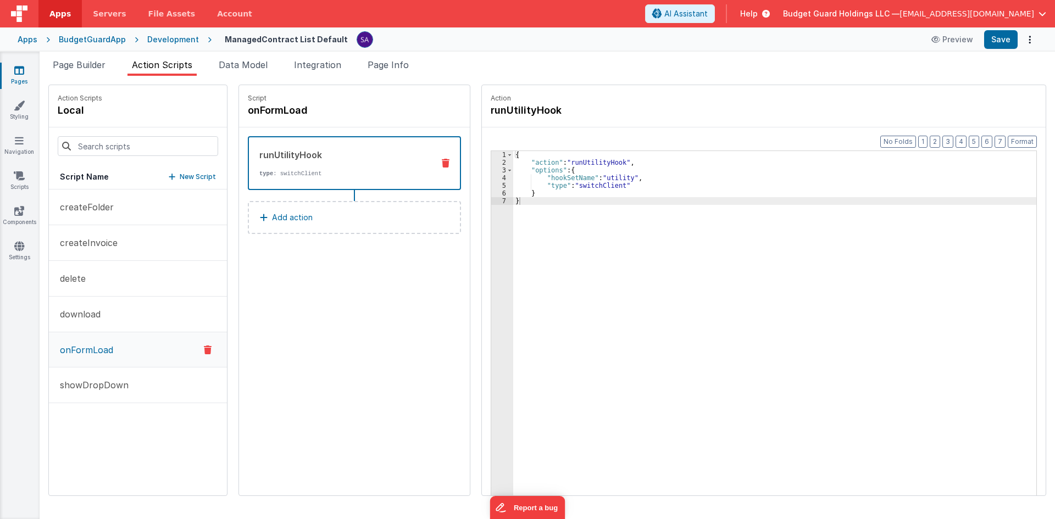
click at [431, 165] on button at bounding box center [445, 163] width 29 height 9
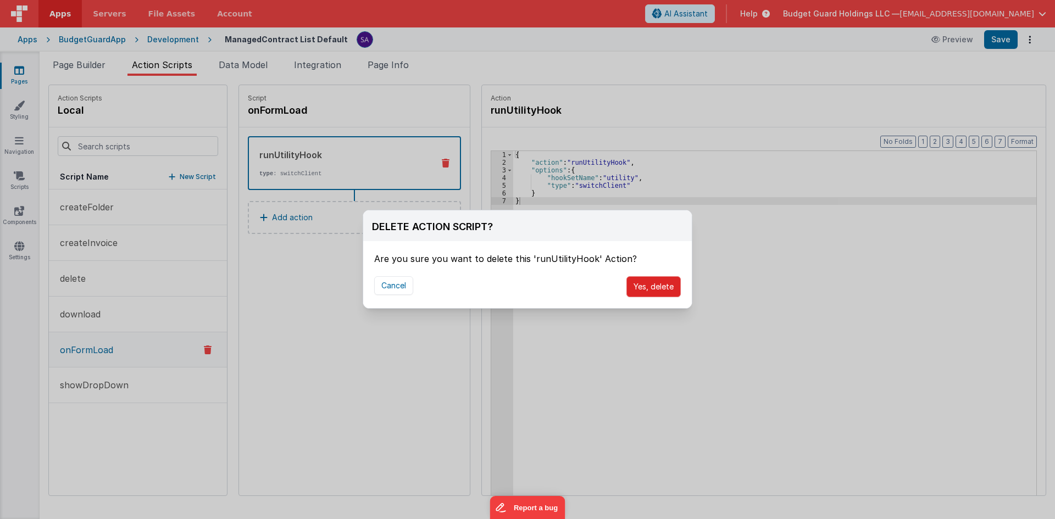
click at [649, 291] on button "Yes, delete" at bounding box center [653, 286] width 54 height 21
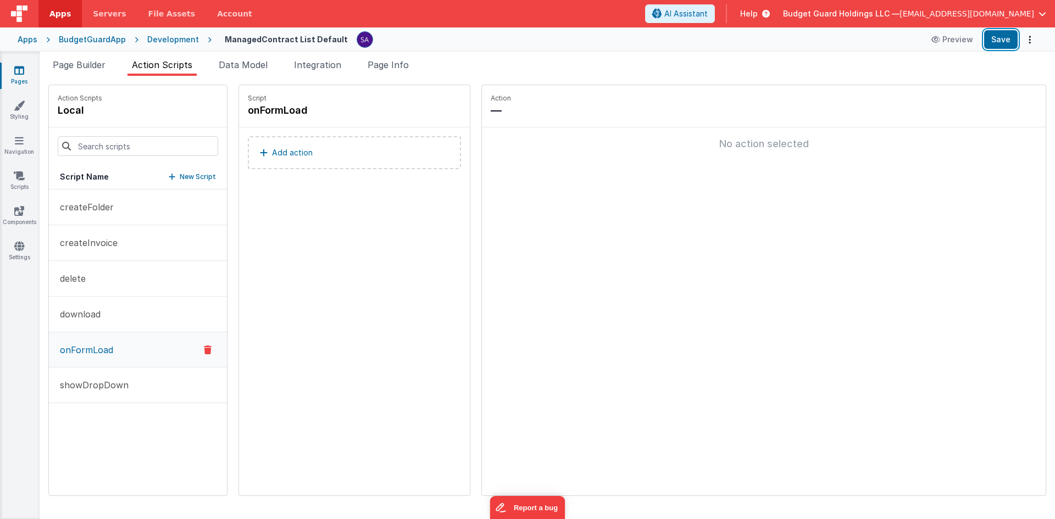
drag, startPoint x: 1003, startPoint y: 45, endPoint x: 993, endPoint y: 9, distance: 37.7
click at [1003, 45] on button "Save" at bounding box center [1001, 39] width 34 height 19
click at [284, 209] on div "Script onFormLoad Add action" at bounding box center [354, 290] width 231 height 410
click at [332, 74] on li "Integration" at bounding box center [318, 67] width 56 height 18
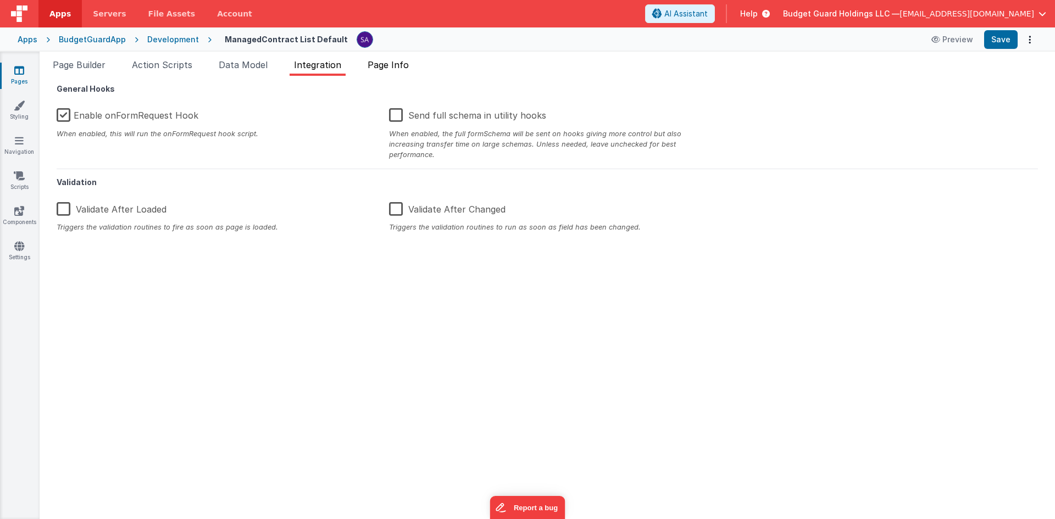
click at [403, 73] on li "Page Info" at bounding box center [388, 67] width 50 height 18
